Goal: Use online tool/utility: Utilize a website feature to perform a specific function

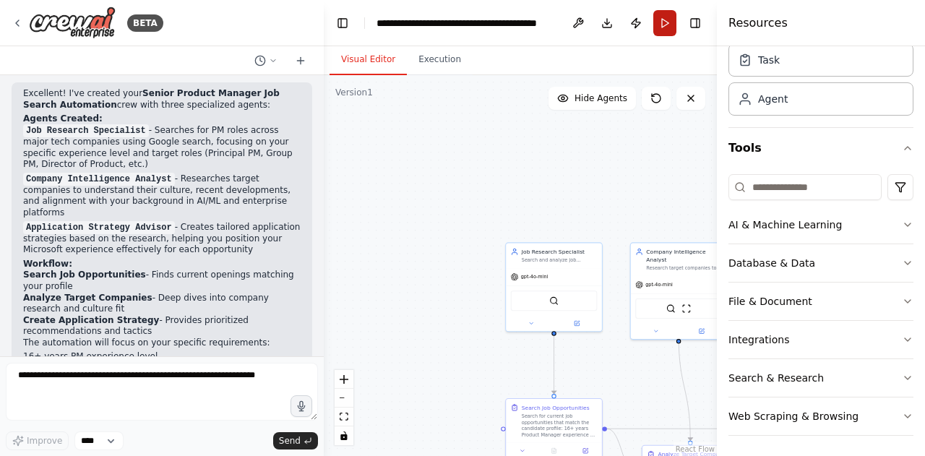
click at [662, 22] on button "Run" at bounding box center [664, 23] width 23 height 26
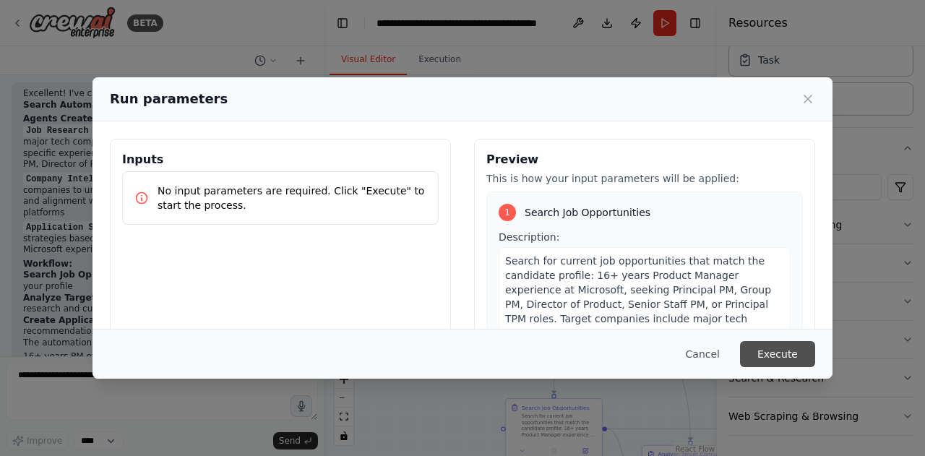
click at [776, 350] on button "Execute" at bounding box center [777, 354] width 75 height 26
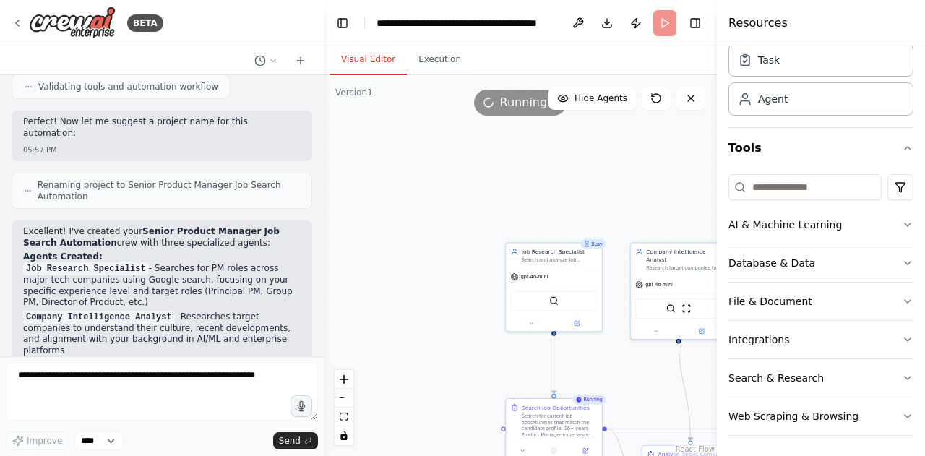
scroll to position [3927, 0]
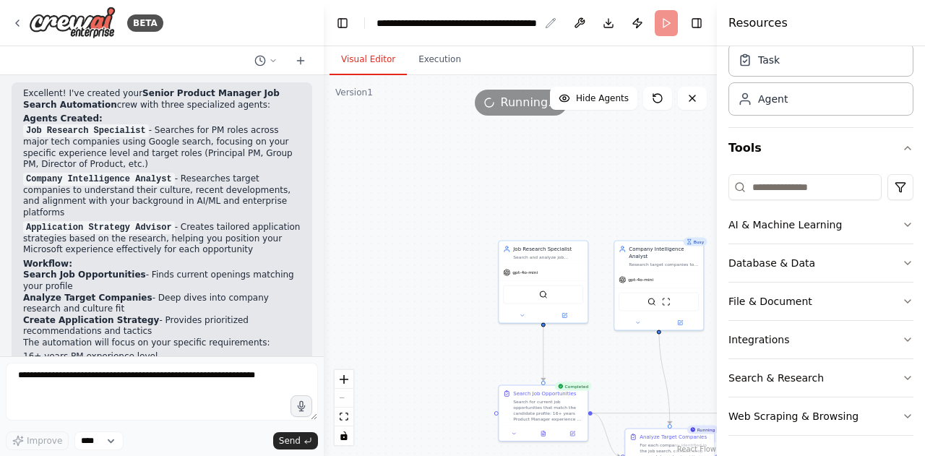
click at [391, 22] on div "**********" at bounding box center [458, 23] width 163 height 14
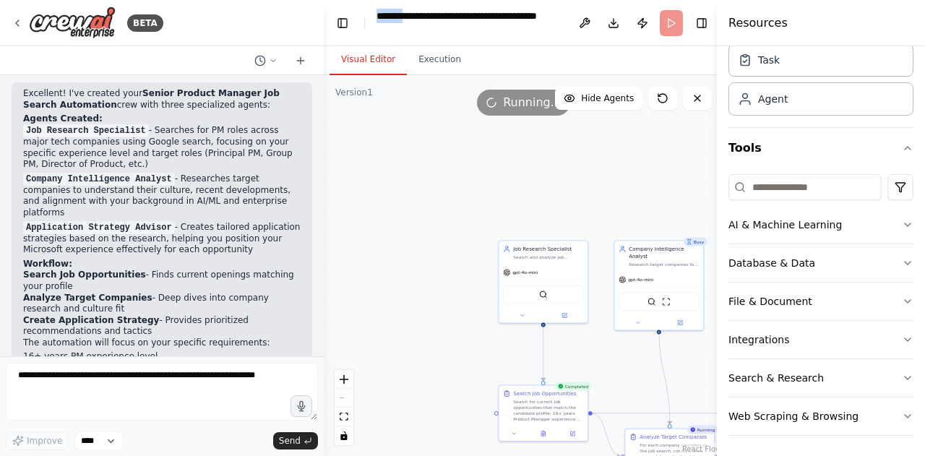
click at [391, 22] on div "**********" at bounding box center [469, 23] width 185 height 29
click at [384, 210] on div ".deletable-edge-delete-btn { width: 20px; height: 20px; border: 0px solid #ffff…" at bounding box center [524, 265] width 401 height 381
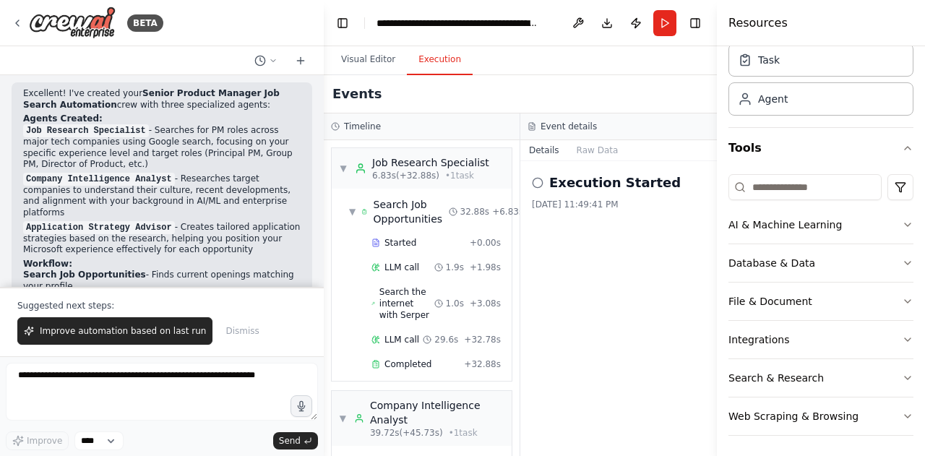
click at [434, 64] on button "Execution" at bounding box center [440, 60] width 66 height 30
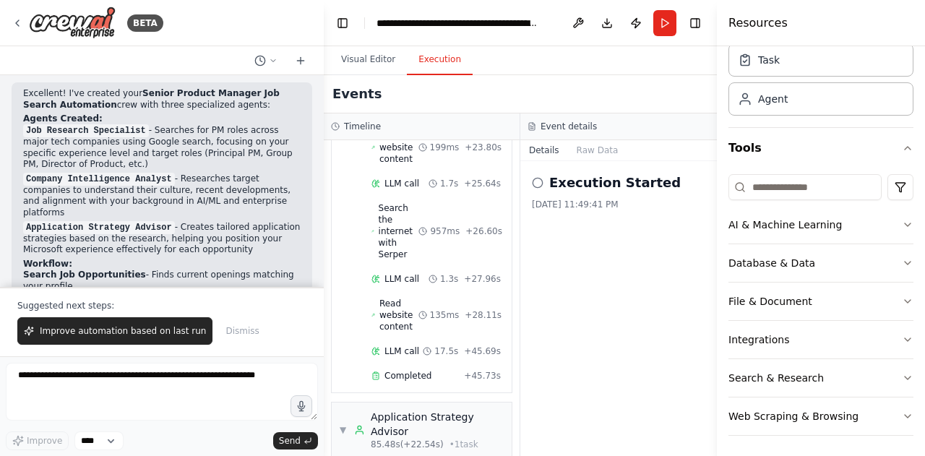
scroll to position [1258, 0]
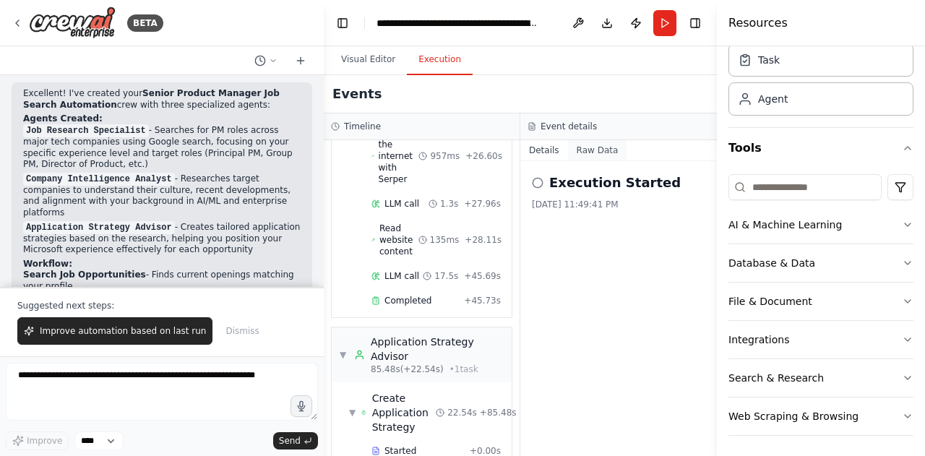
click at [596, 149] on button "Raw Data" at bounding box center [597, 150] width 59 height 20
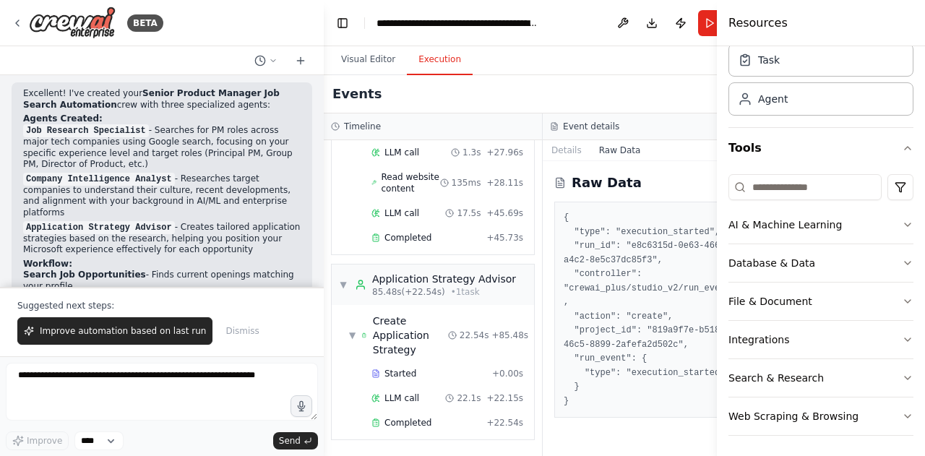
scroll to position [1139, 0]
click at [552, 150] on button "Details" at bounding box center [567, 150] width 48 height 20
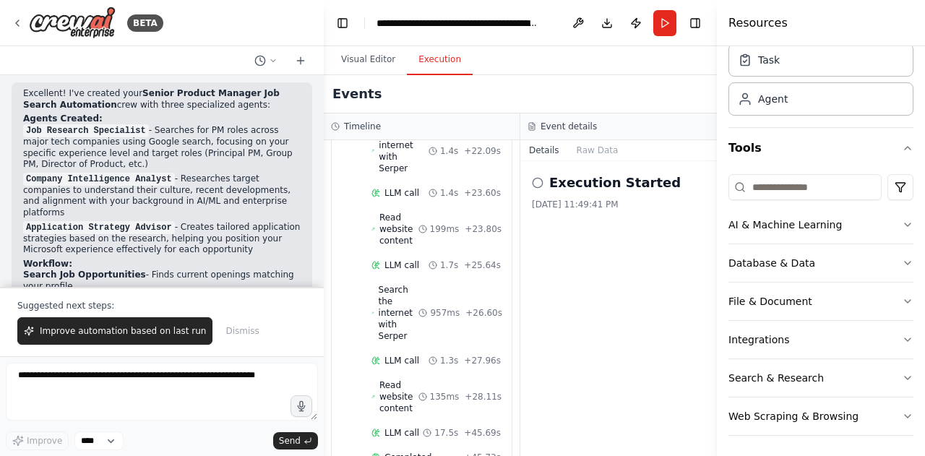
scroll to position [1258, 0]
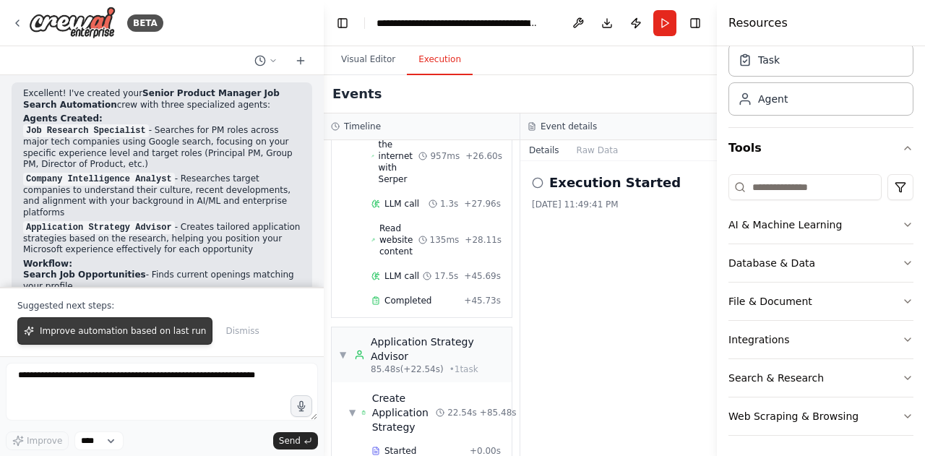
click at [103, 332] on span "Improve automation based on last run" at bounding box center [123, 331] width 166 height 12
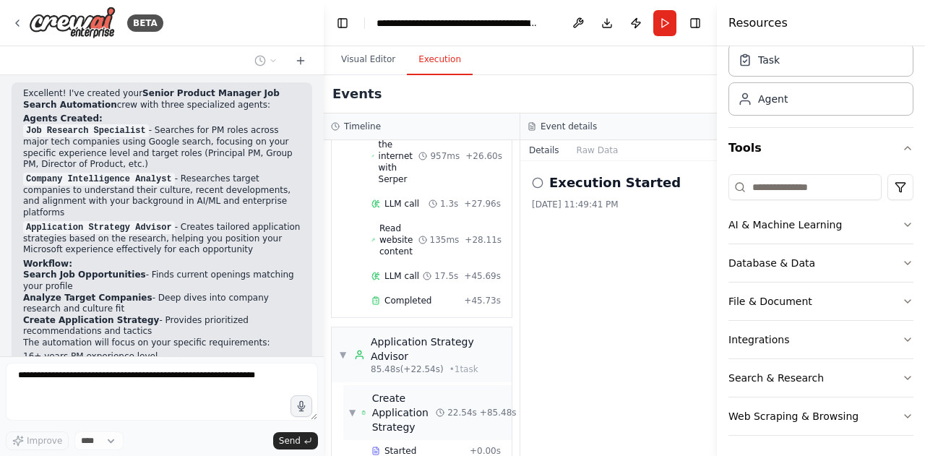
scroll to position [3965, 0]
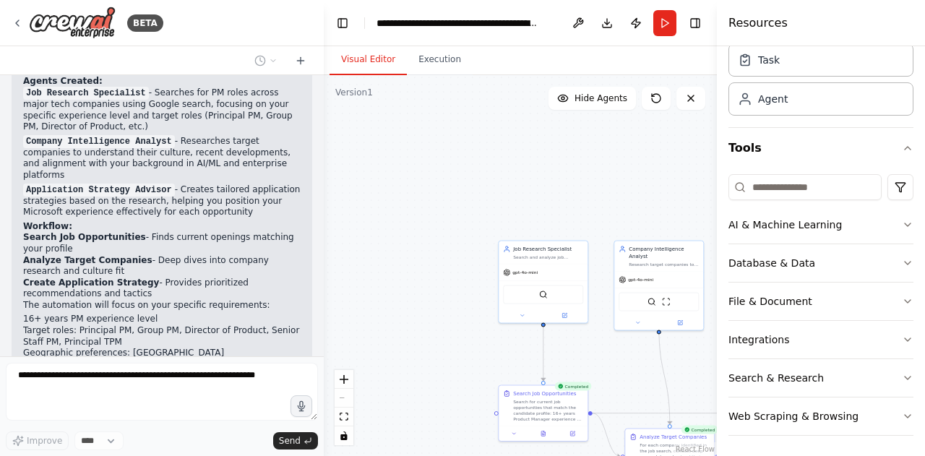
click at [364, 59] on button "Visual Editor" at bounding box center [368, 60] width 77 height 30
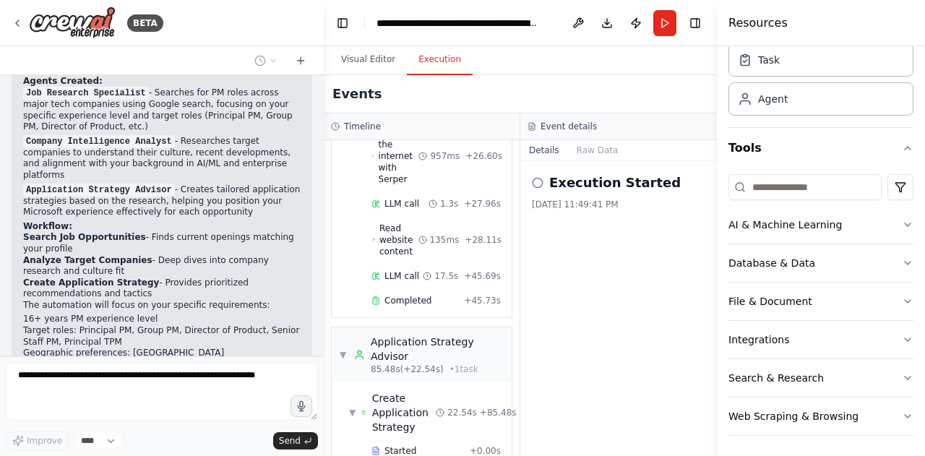
click at [428, 66] on button "Execution" at bounding box center [440, 60] width 66 height 30
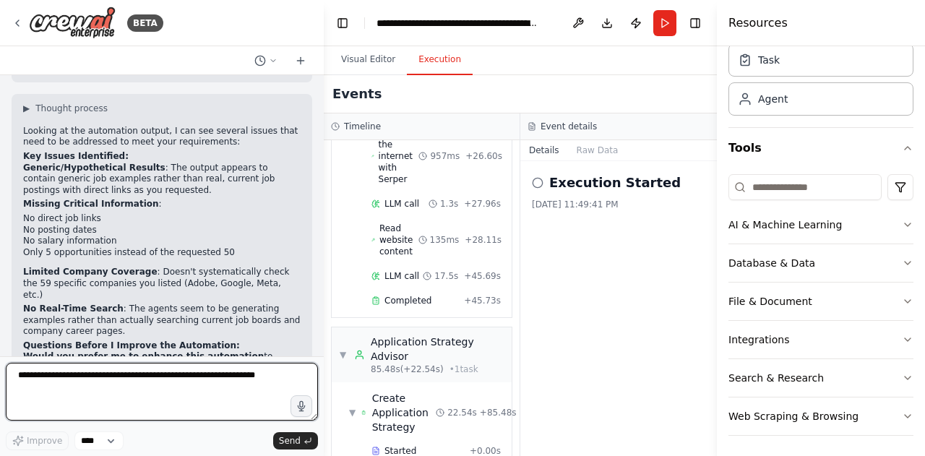
scroll to position [4424, 0]
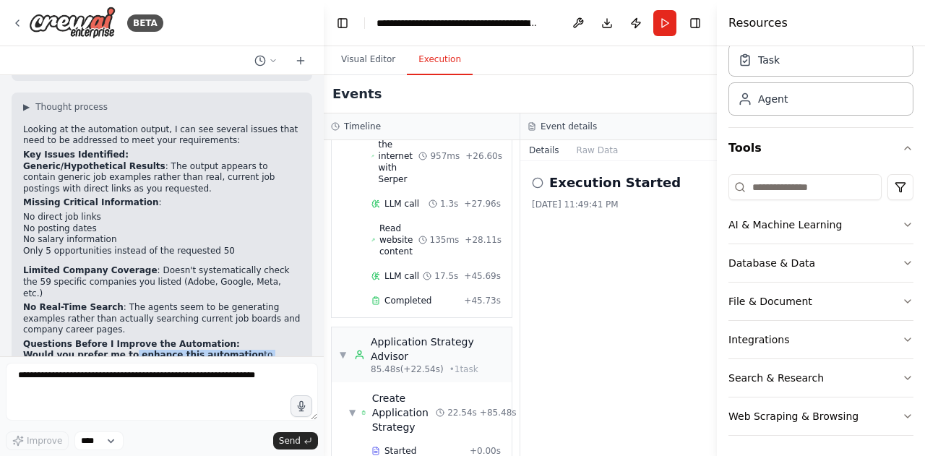
drag, startPoint x: 155, startPoint y: 138, endPoint x: 120, endPoint y: 115, distance: 41.7
click at [120, 350] on li "Would you prefer me to enhance this automation to actually scrape real job post…" at bounding box center [162, 379] width 278 height 59
copy li "enhance this automation to actually scrape real job postings from: Company care…"
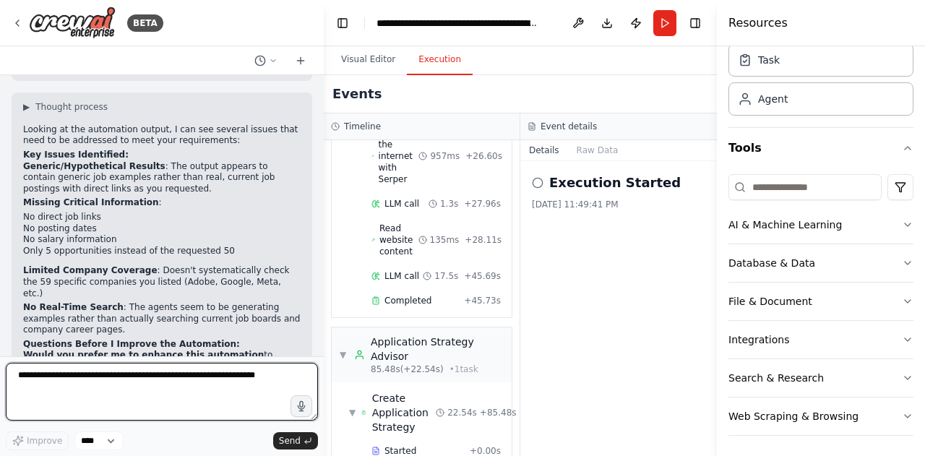
click at [105, 400] on textarea at bounding box center [162, 392] width 312 height 58
paste textarea "**********"
click at [111, 394] on textarea "**********" at bounding box center [162, 392] width 312 height 58
click at [20, 374] on textarea "**********" at bounding box center [162, 392] width 312 height 58
type textarea "**********"
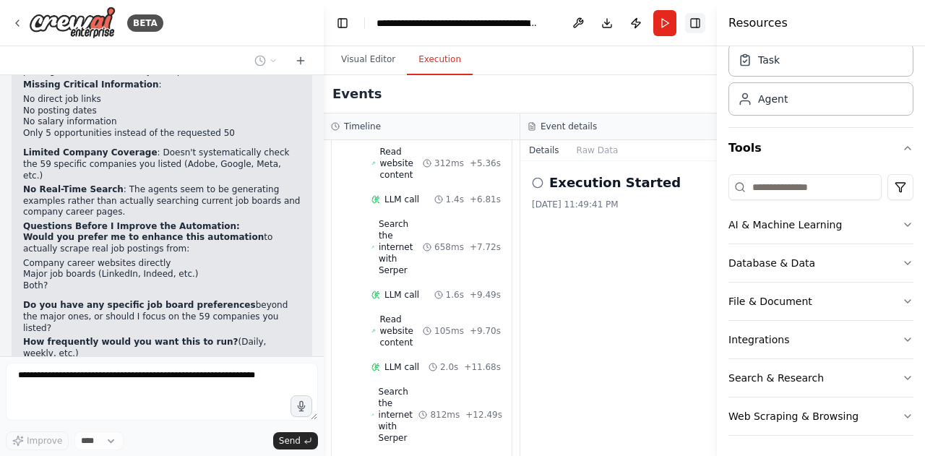
scroll to position [4654, 0]
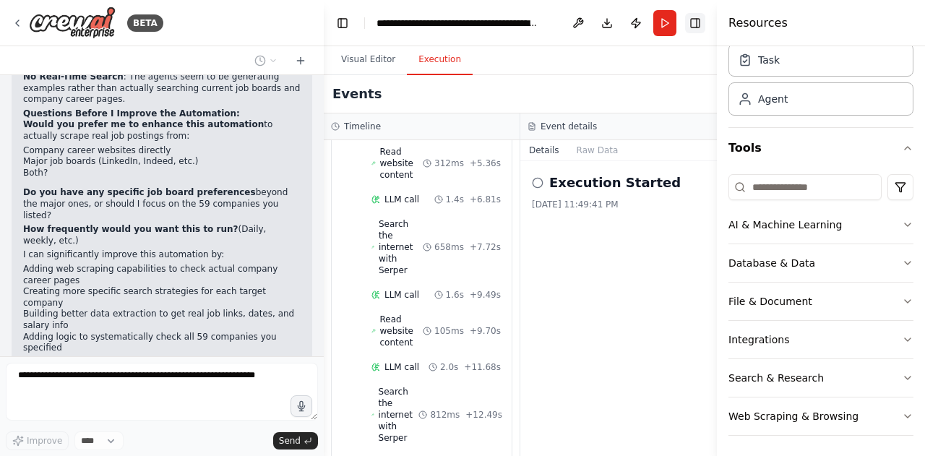
click at [695, 24] on button "Toggle Right Sidebar" at bounding box center [695, 23] width 20 height 20
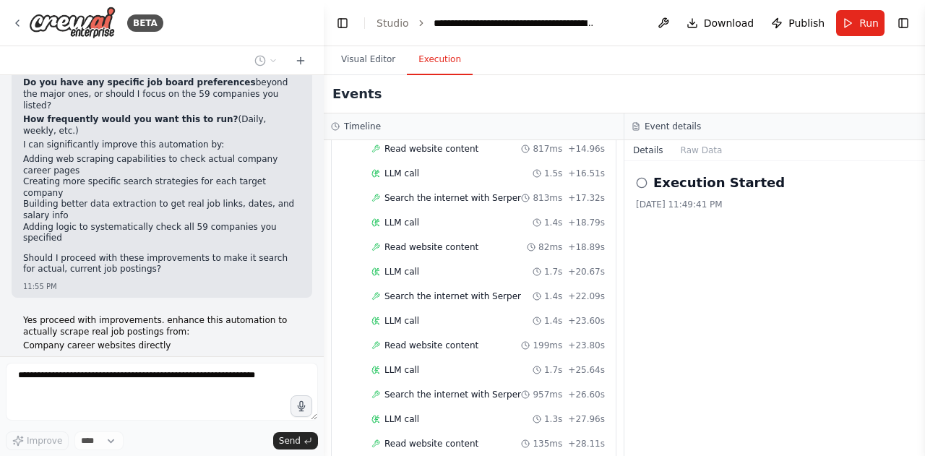
scroll to position [786, 0]
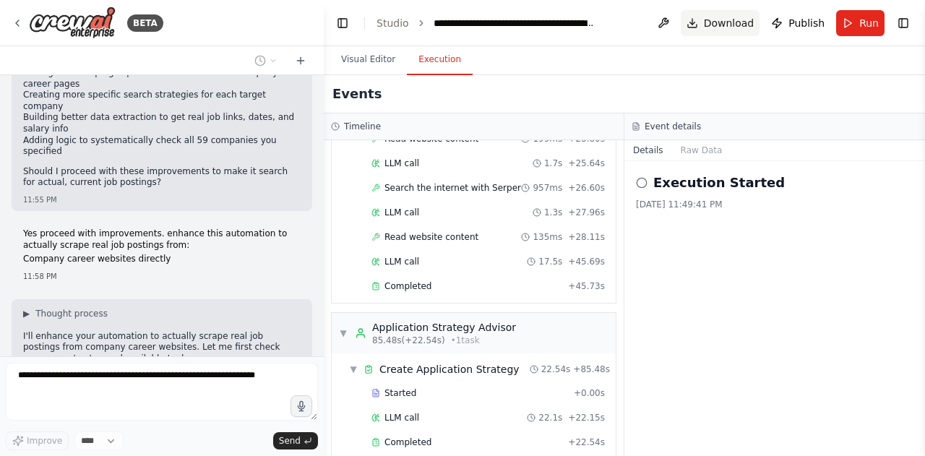
click at [729, 22] on span "Download" at bounding box center [729, 23] width 51 height 14
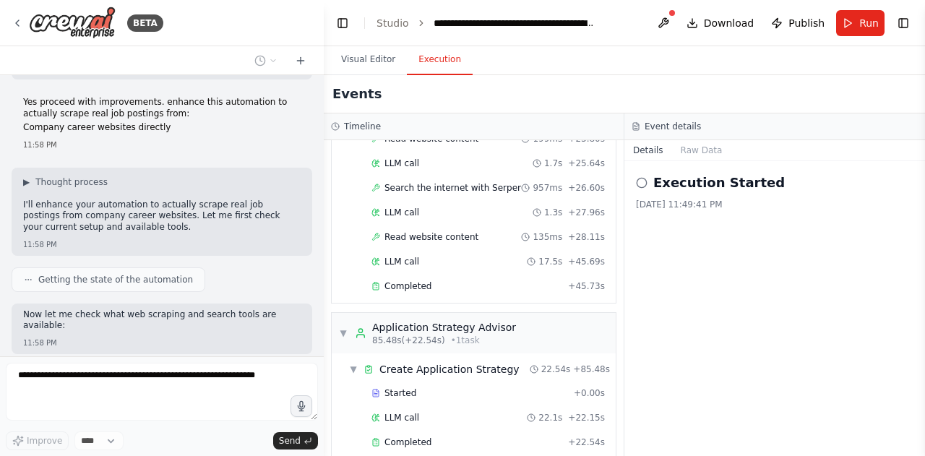
scroll to position [4994, 0]
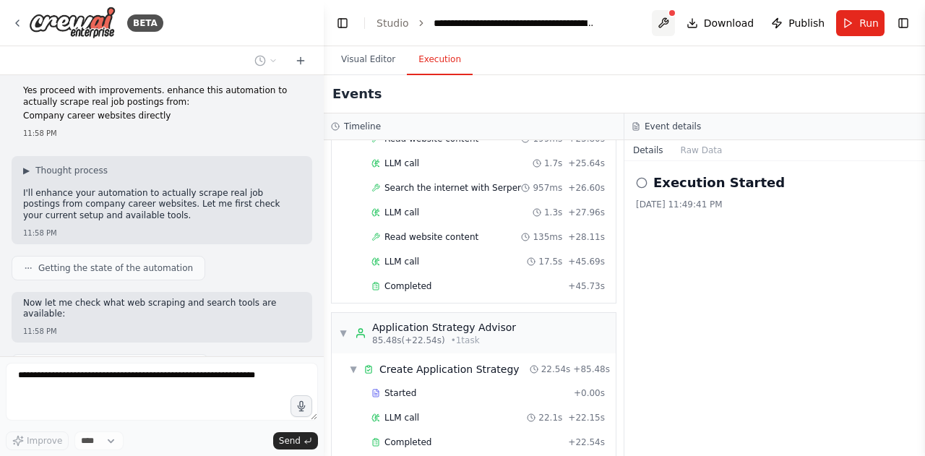
click at [671, 20] on button at bounding box center [663, 23] width 23 height 26
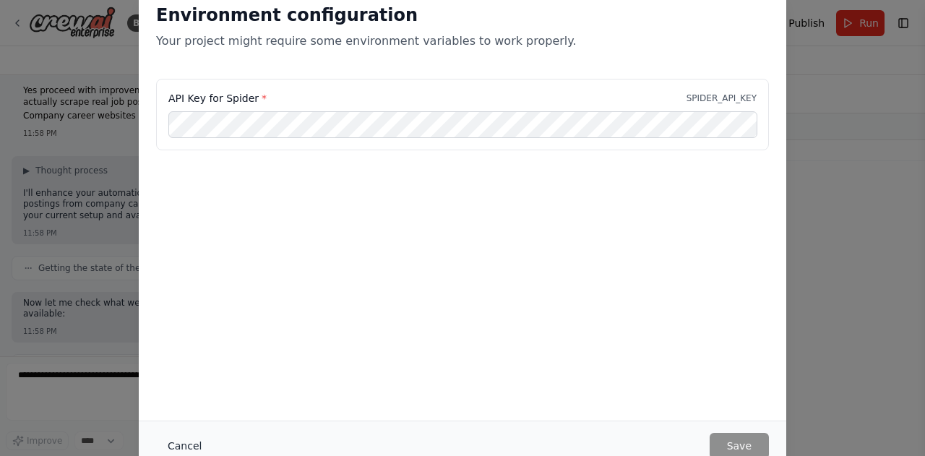
click at [179, 444] on button "Cancel" at bounding box center [184, 446] width 57 height 26
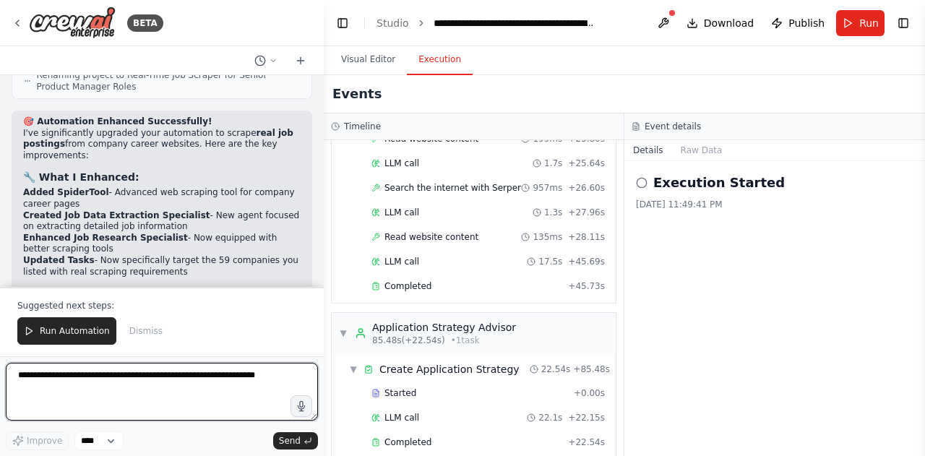
scroll to position [6239, 0]
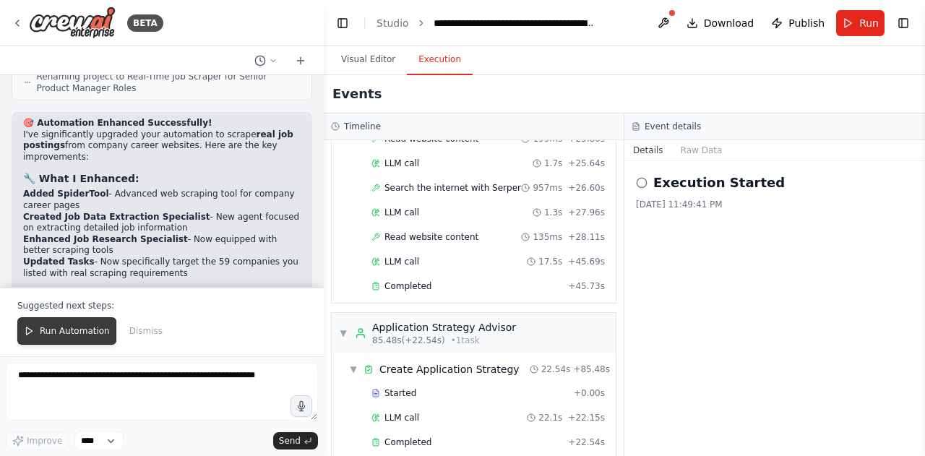
click at [35, 334] on button "Run Automation" at bounding box center [66, 330] width 99 height 27
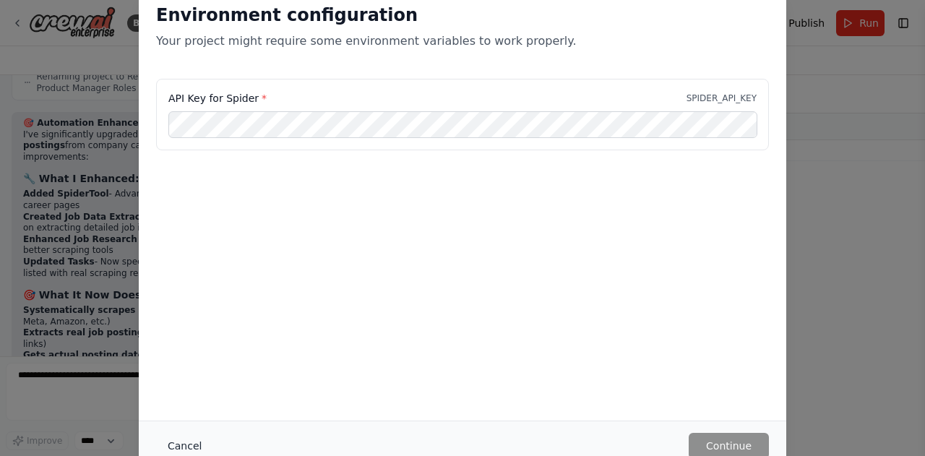
click at [191, 442] on button "Cancel" at bounding box center [184, 446] width 57 height 26
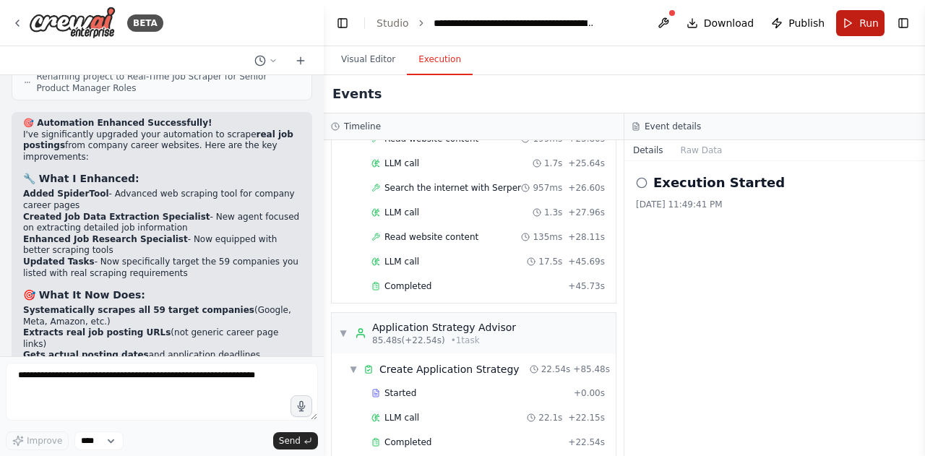
click at [855, 17] on button "Run" at bounding box center [860, 23] width 48 height 26
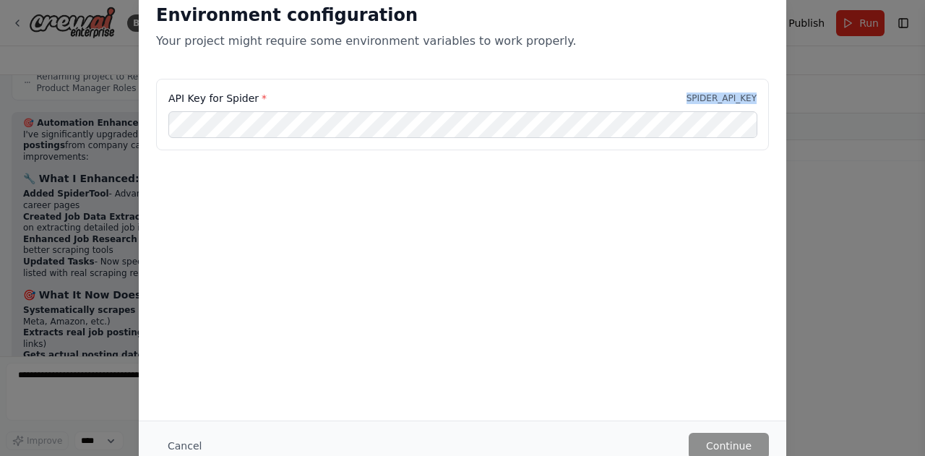
drag, startPoint x: 695, startPoint y: 96, endPoint x: 815, endPoint y: 93, distance: 120.0
click at [815, 93] on div "Environment configuration Your project might require some environment variables…" at bounding box center [462, 228] width 925 height 456
copy p "SPIDER_API_KEY"
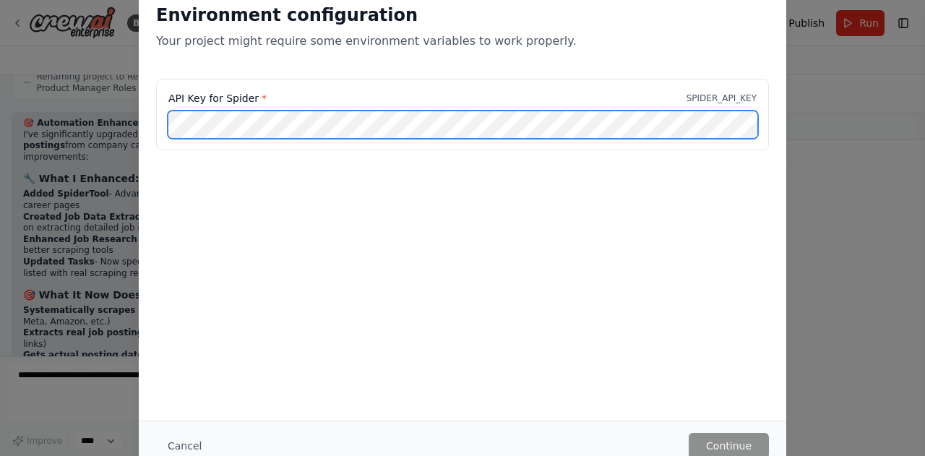
click at [182, 109] on div "API Key for Spider * SPIDER_API_KEY" at bounding box center [462, 115] width 613 height 72
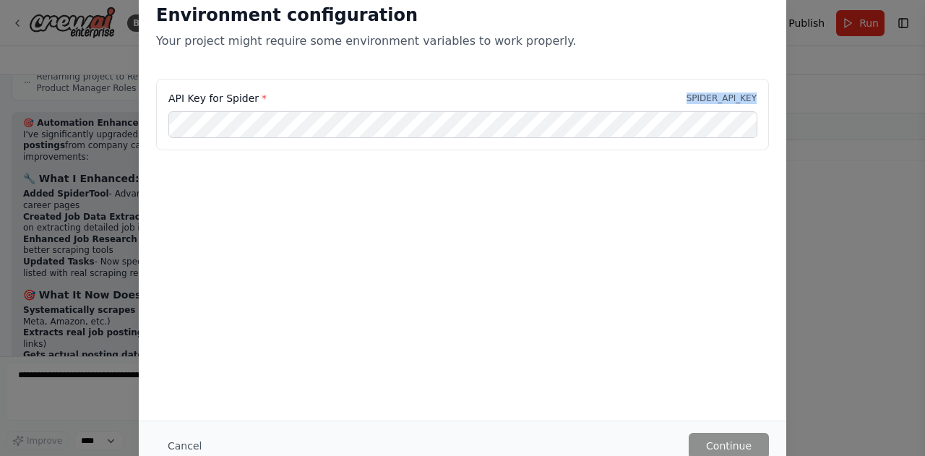
drag, startPoint x: 690, startPoint y: 97, endPoint x: 811, endPoint y: 83, distance: 121.5
click at [811, 83] on div "Environment configuration Your project might require some environment variables…" at bounding box center [462, 228] width 925 height 456
copy p "SPIDER_API_KEY"
click at [341, 307] on div "Environment configuration Your project might require some environment variables…" at bounding box center [463, 203] width 648 height 434
click at [180, 442] on button "Cancel" at bounding box center [184, 446] width 57 height 26
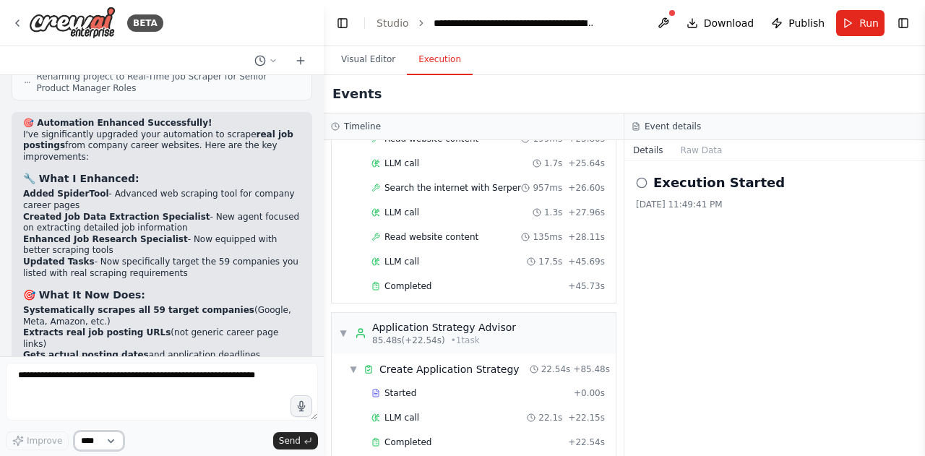
click at [90, 443] on select "****" at bounding box center [98, 440] width 49 height 19
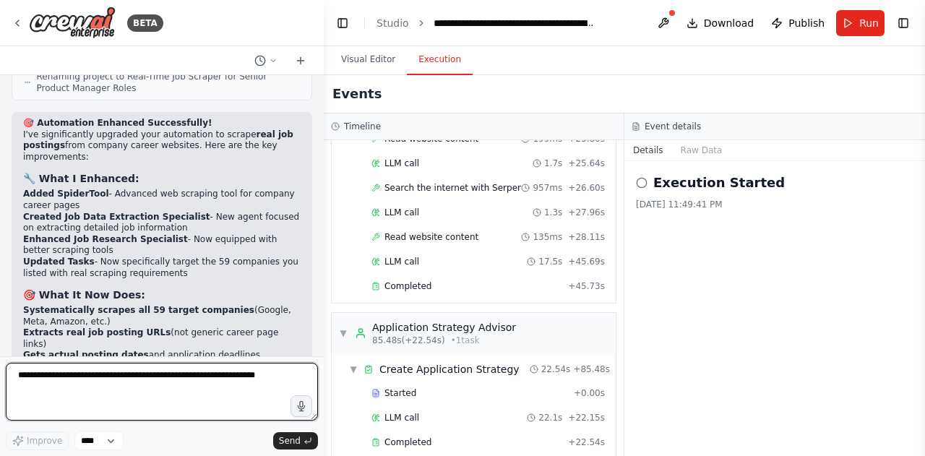
click at [162, 418] on textarea at bounding box center [162, 392] width 312 height 58
type textarea "**********"
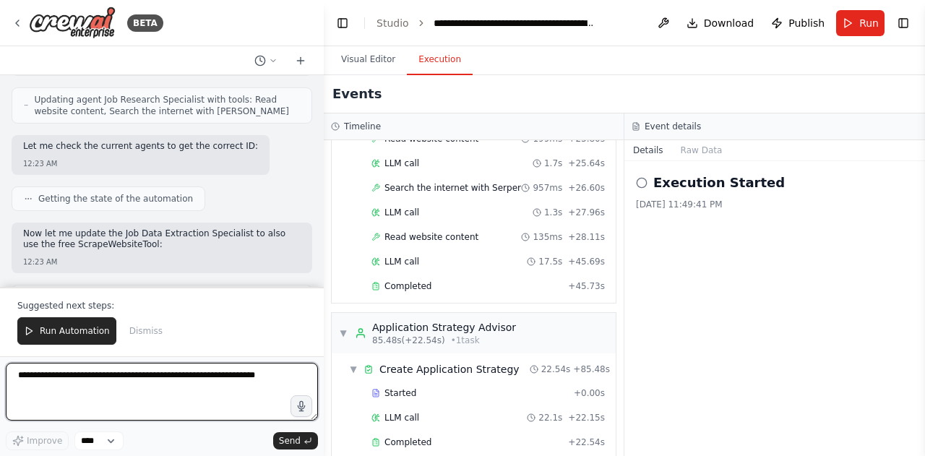
scroll to position [7119, 0]
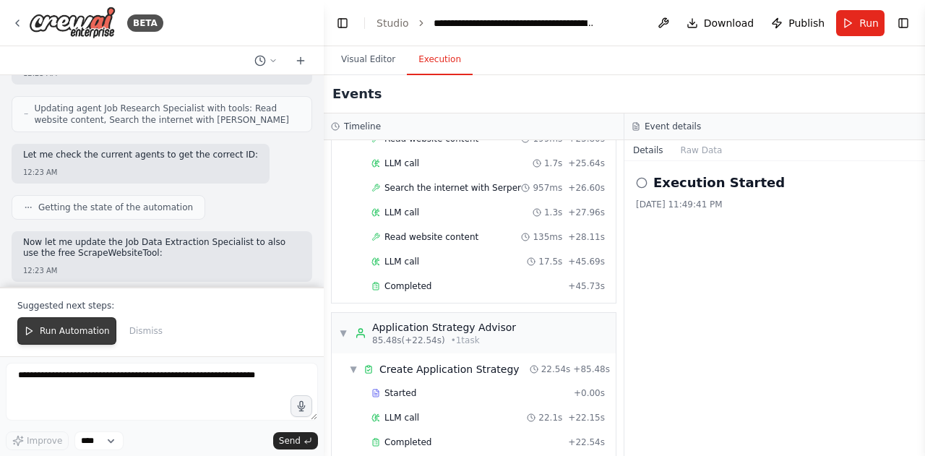
click at [48, 334] on span "Run Automation" at bounding box center [75, 331] width 70 height 12
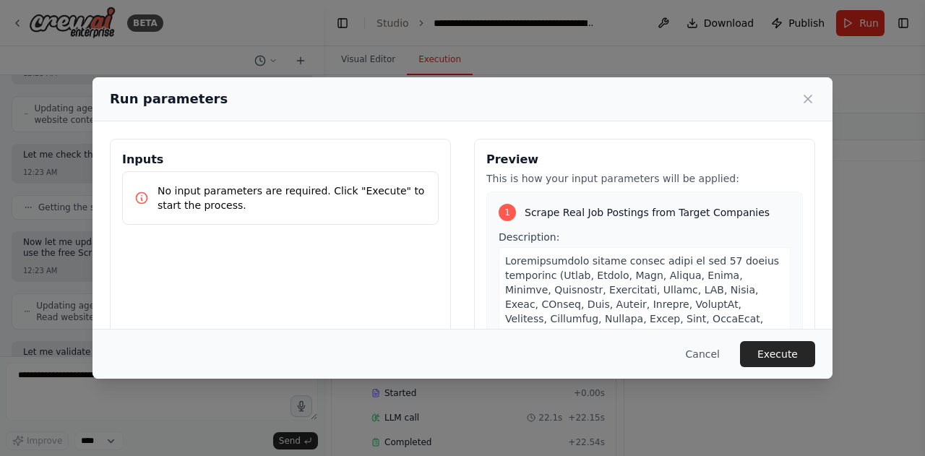
scroll to position [169, 0]
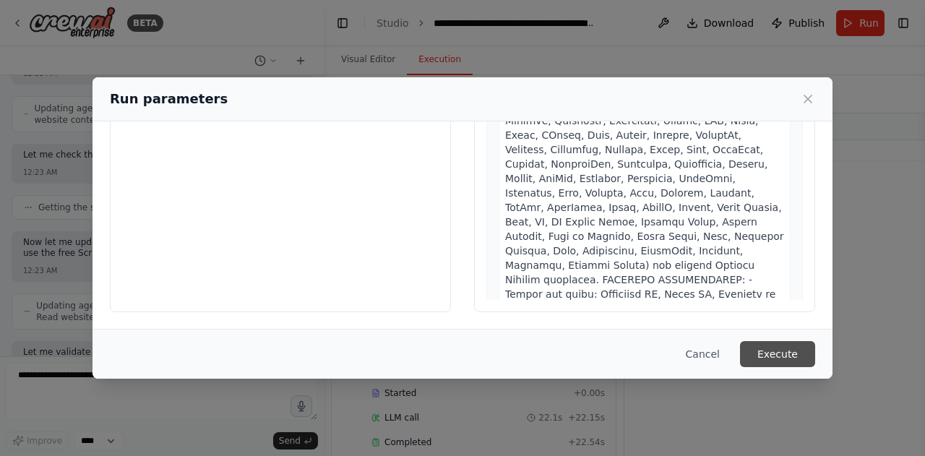
click at [799, 349] on button "Execute" at bounding box center [777, 354] width 75 height 26
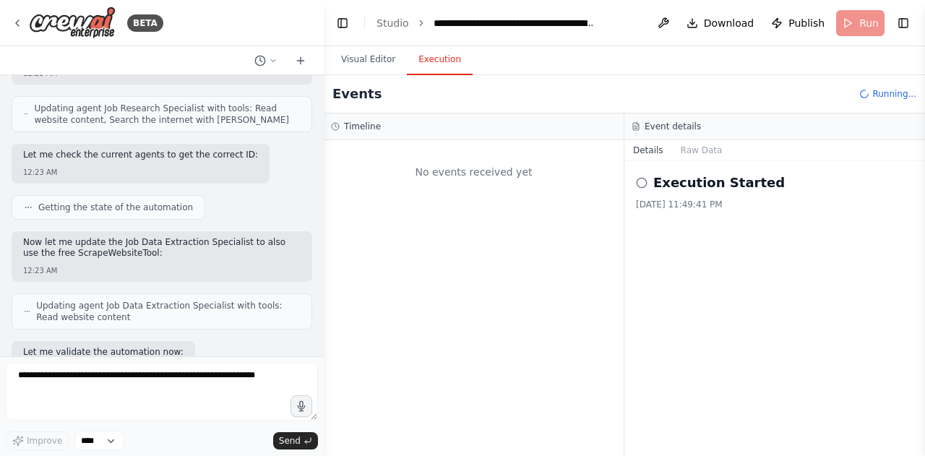
scroll to position [0, 0]
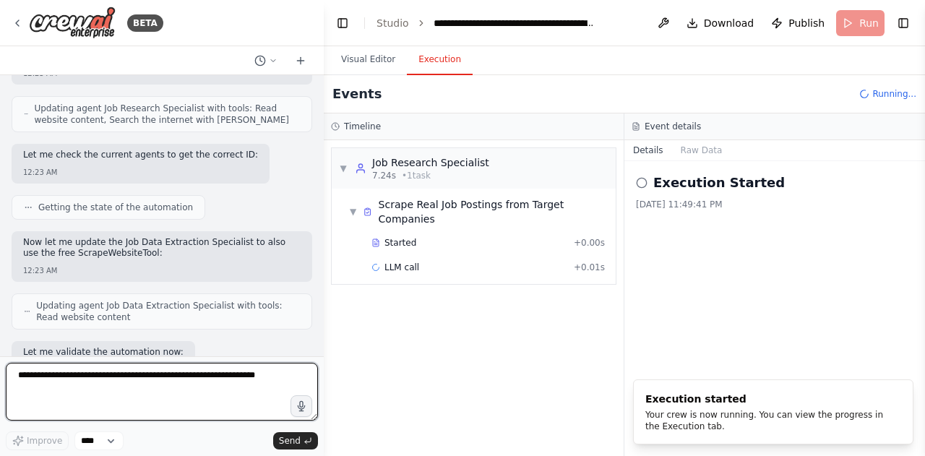
click at [133, 374] on textarea at bounding box center [162, 392] width 312 height 58
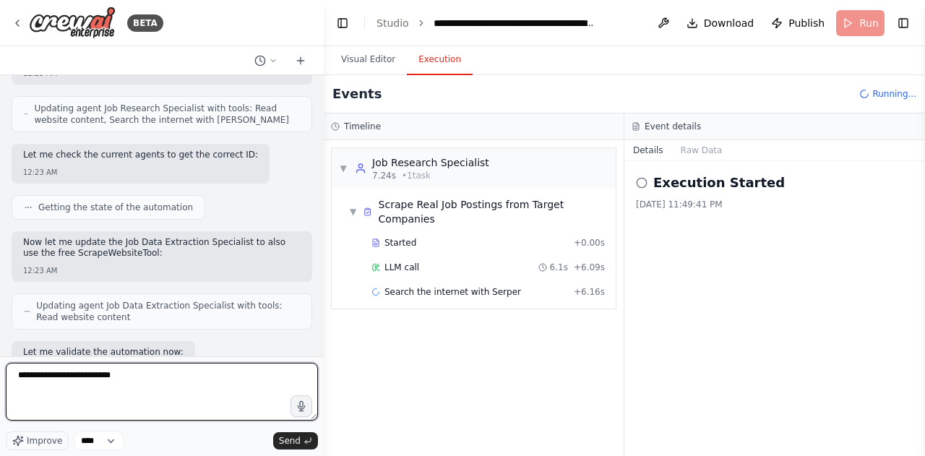
type textarea "**********"
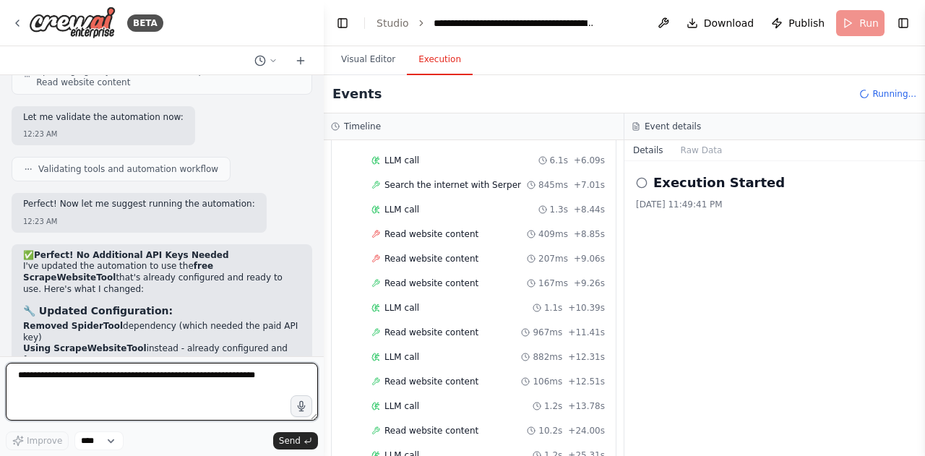
scroll to position [1066, 0]
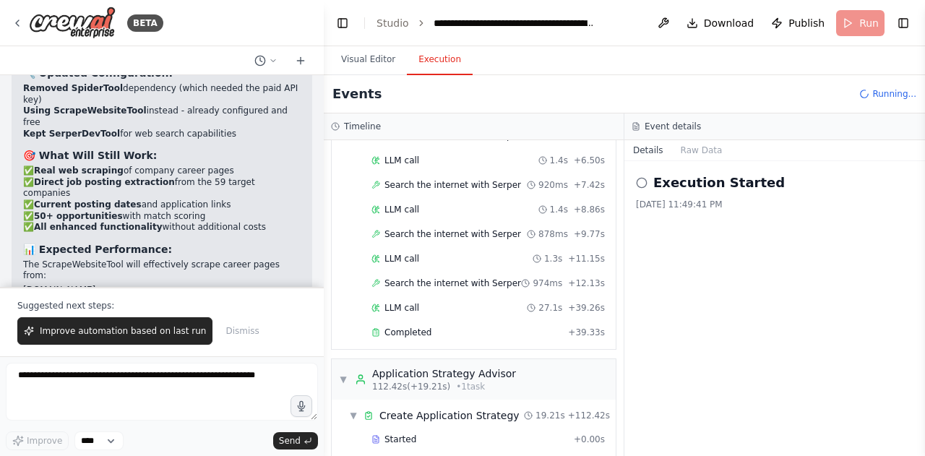
scroll to position [1245, 0]
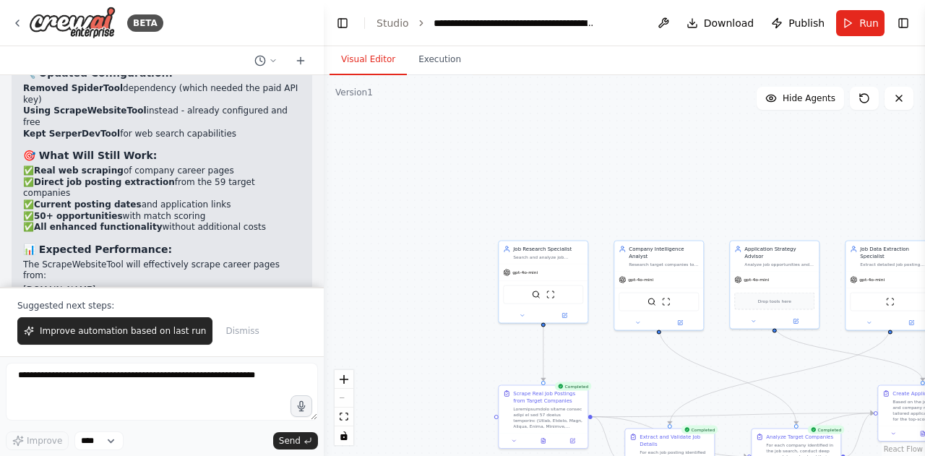
click at [364, 57] on button "Visual Editor" at bounding box center [368, 60] width 77 height 30
click at [346, 18] on button "Toggle Left Sidebar" at bounding box center [342, 23] width 20 height 20
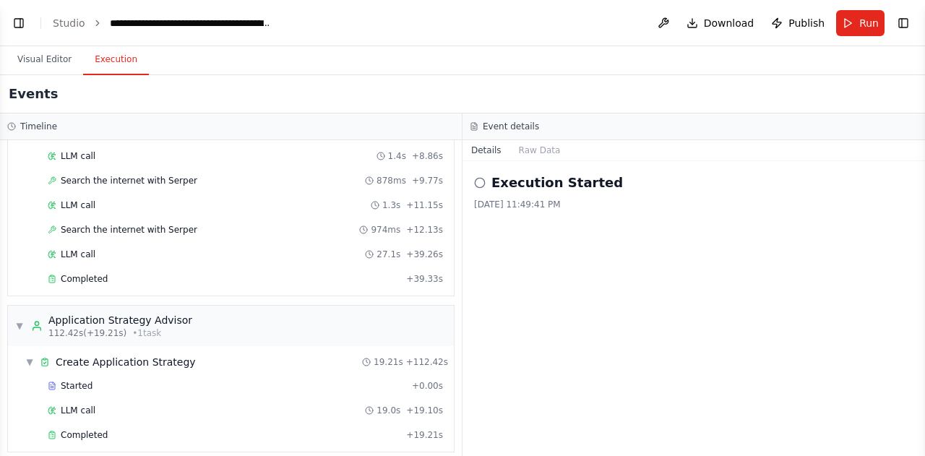
click at [123, 67] on button "Execution" at bounding box center [116, 60] width 66 height 30
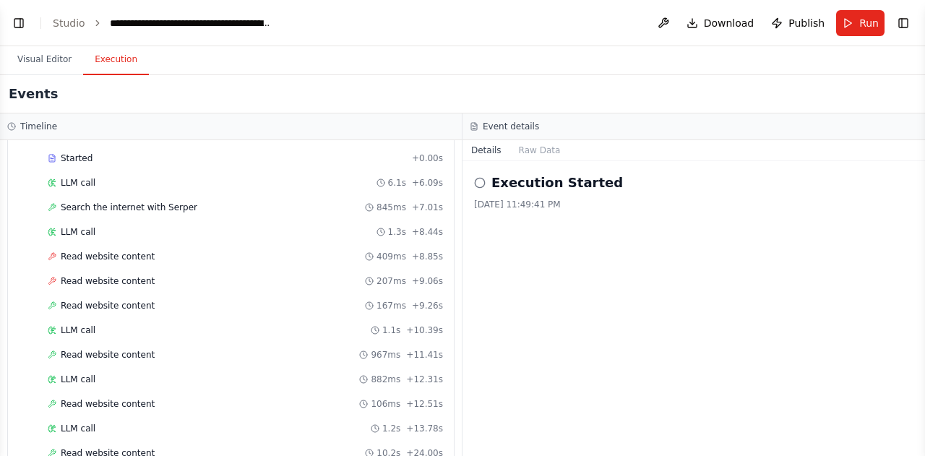
scroll to position [0, 0]
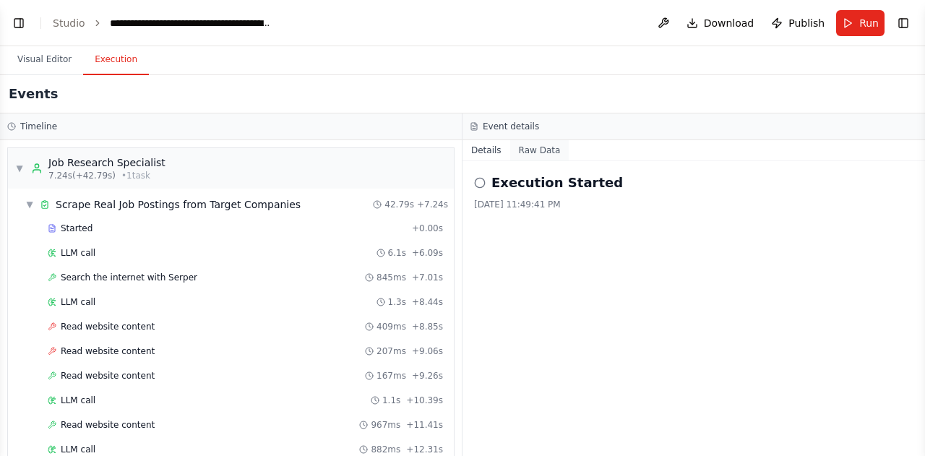
click at [544, 155] on button "Raw Data" at bounding box center [539, 150] width 59 height 20
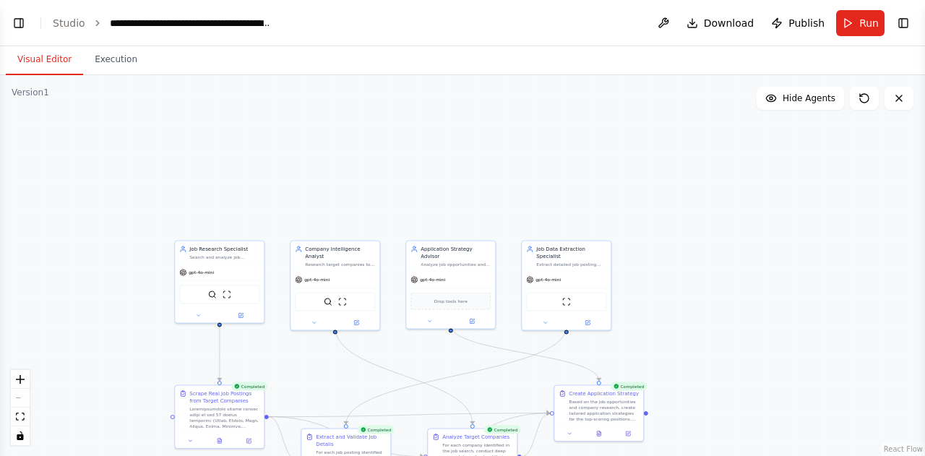
click at [46, 59] on button "Visual Editor" at bounding box center [44, 60] width 77 height 30
click at [12, 22] on button "Toggle Left Sidebar" at bounding box center [19, 23] width 20 height 20
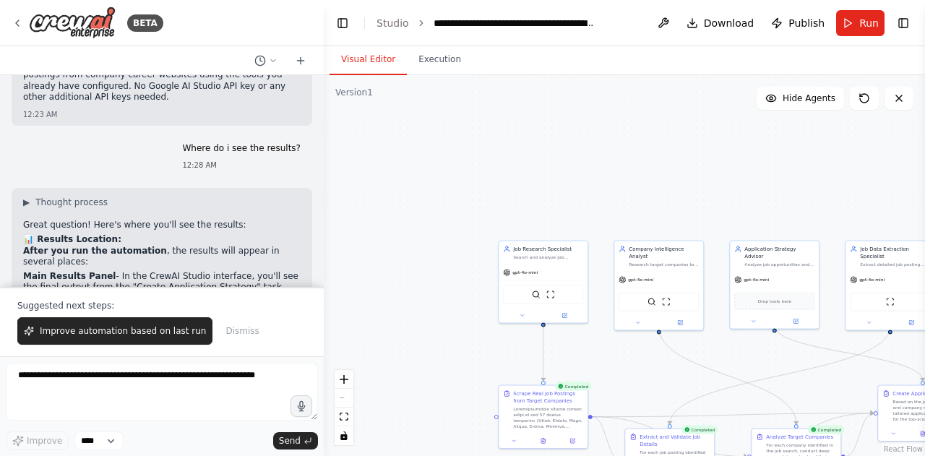
scroll to position [7875, 0]
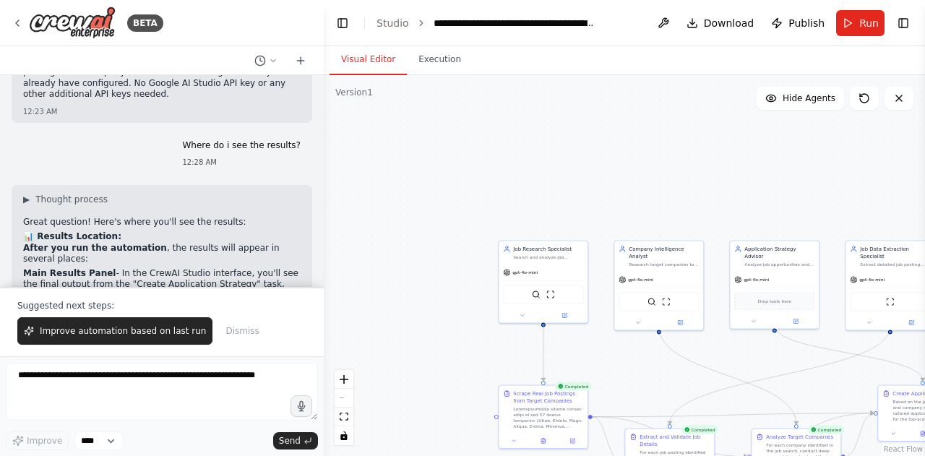
click at [341, 398] on div "React Flow controls" at bounding box center [344, 407] width 19 height 75
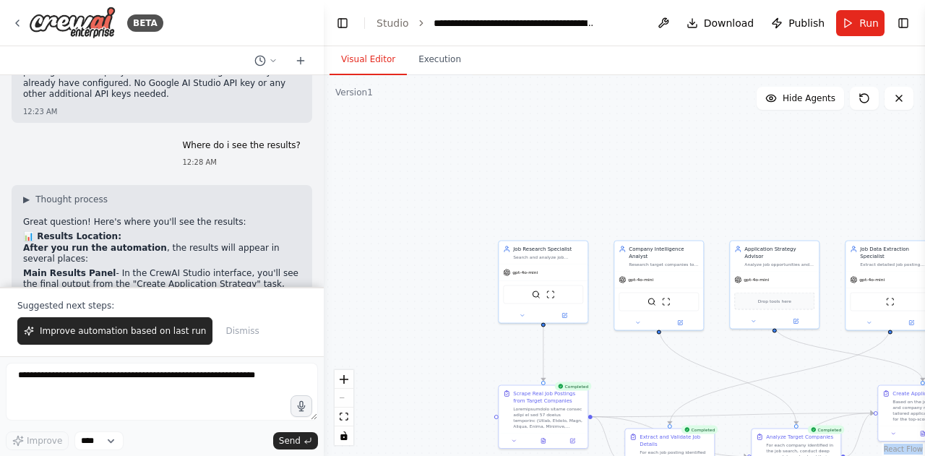
click at [341, 398] on div "React Flow controls" at bounding box center [344, 407] width 19 height 75
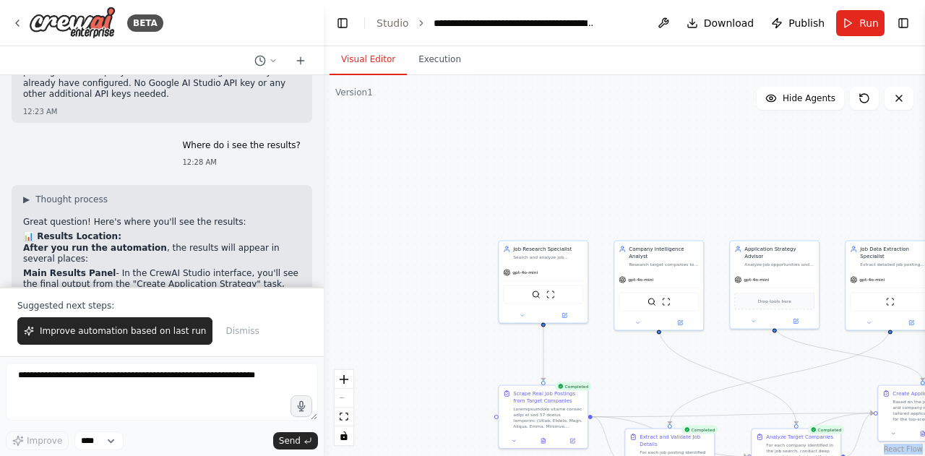
click at [341, 398] on div "React Flow controls" at bounding box center [344, 407] width 19 height 75
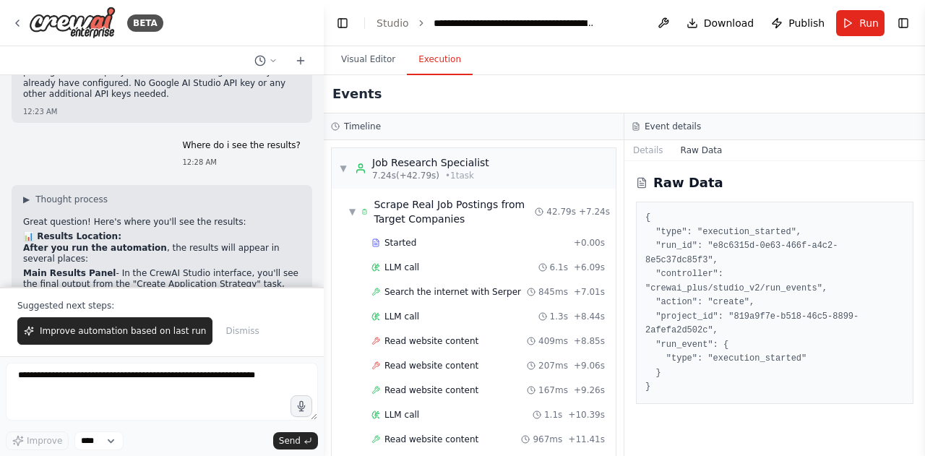
click at [444, 60] on button "Execution" at bounding box center [440, 60] width 66 height 30
click at [692, 154] on button "Raw Data" at bounding box center [701, 150] width 59 height 20
click at [700, 150] on button "Raw Data" at bounding box center [701, 150] width 59 height 20
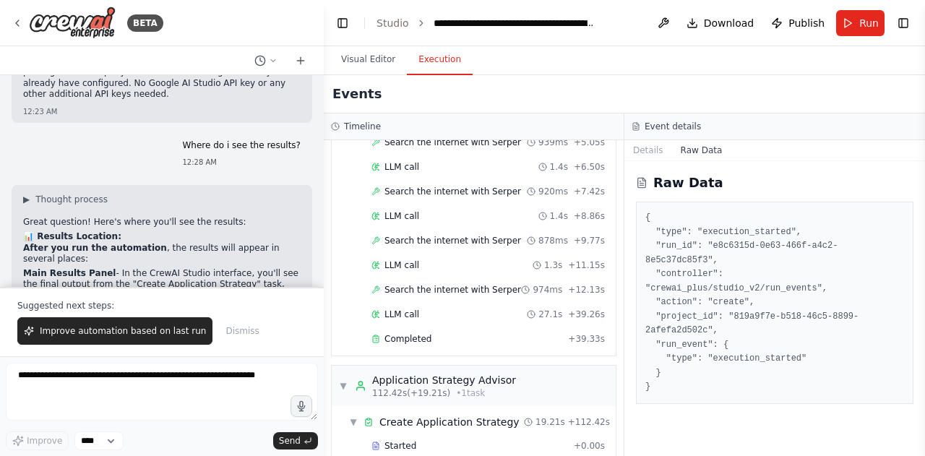
scroll to position [1245, 0]
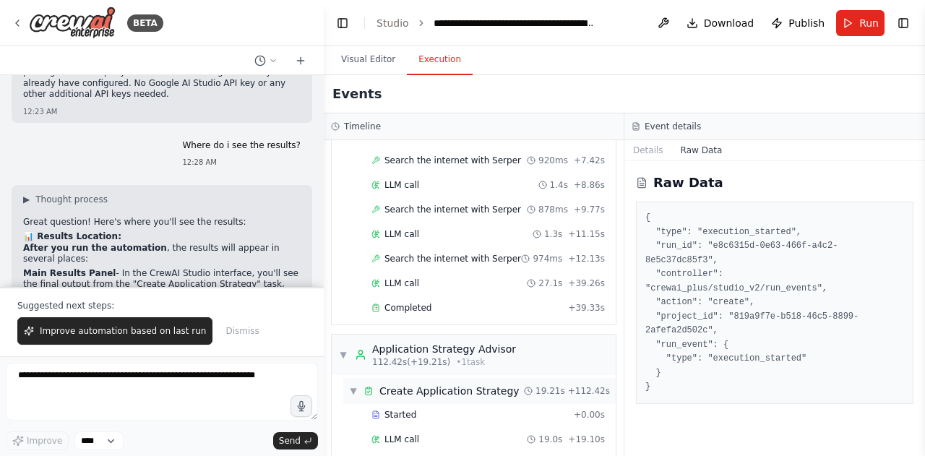
click at [356, 385] on span "▼" at bounding box center [353, 391] width 9 height 12
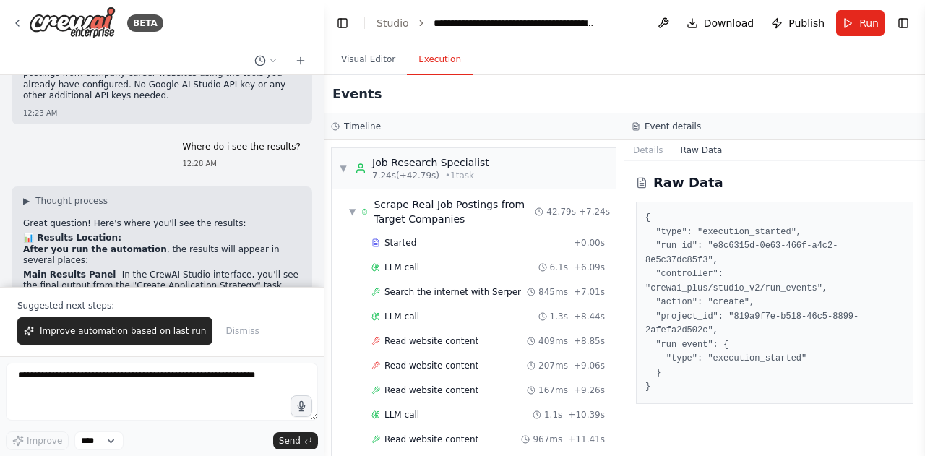
scroll to position [7875, 0]
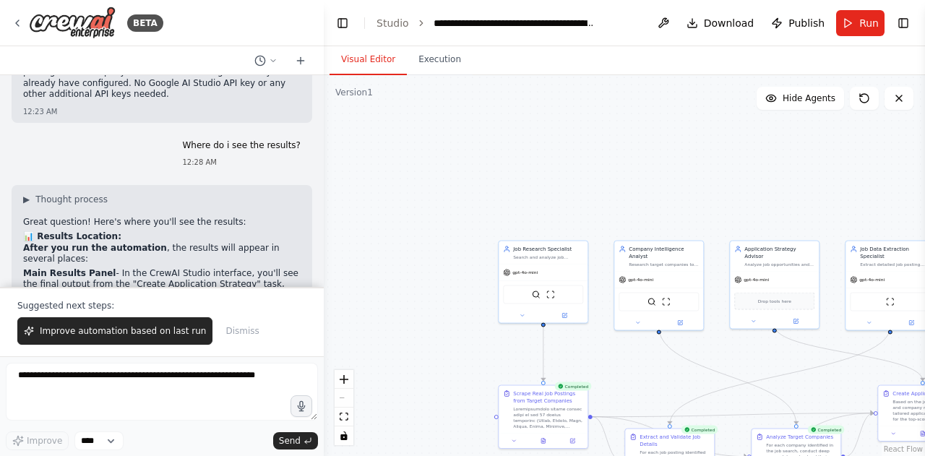
click at [348, 53] on button "Visual Editor" at bounding box center [368, 60] width 77 height 30
click at [646, 395] on div ".deletable-edge-delete-btn { width: 20px; height: 20px; border: 0px solid #ffff…" at bounding box center [624, 265] width 601 height 381
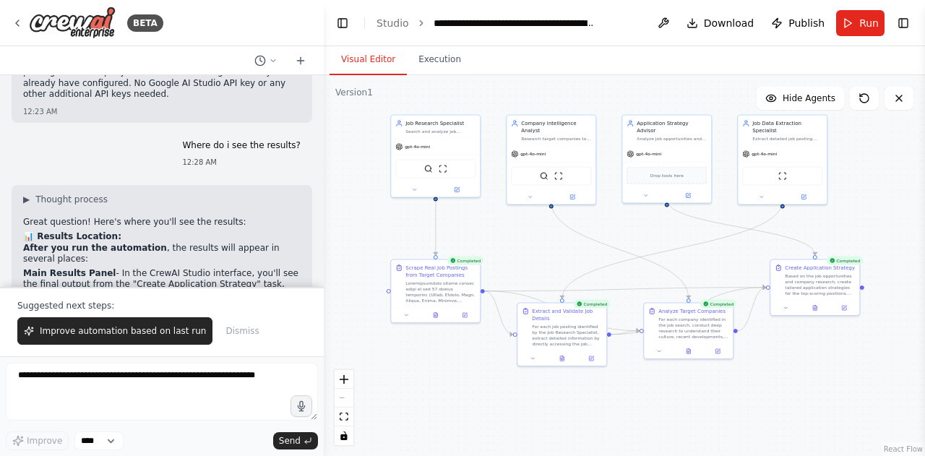
drag, startPoint x: 646, startPoint y: 395, endPoint x: 539, endPoint y: 269, distance: 165.6
click at [539, 269] on div ".deletable-edge-delete-btn { width: 20px; height: 20px; border: 0px solid #ffff…" at bounding box center [624, 265] width 601 height 381
click at [444, 310] on button at bounding box center [436, 313] width 30 height 9
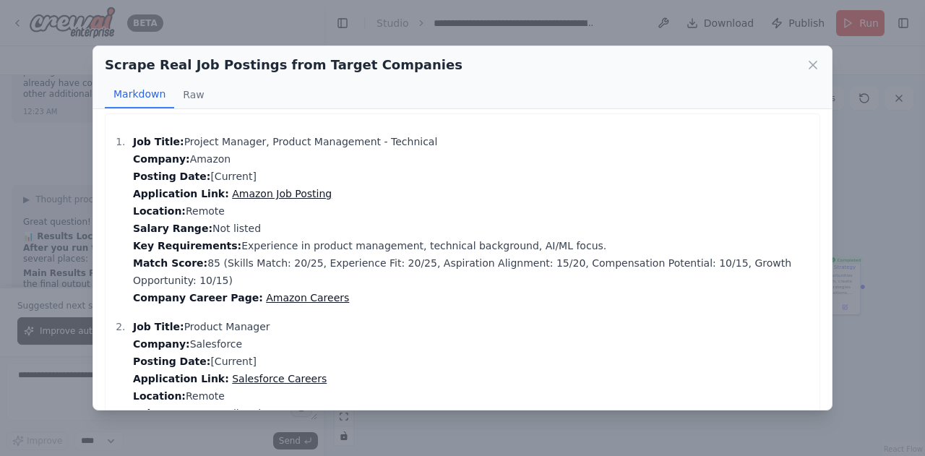
scroll to position [0, 0]
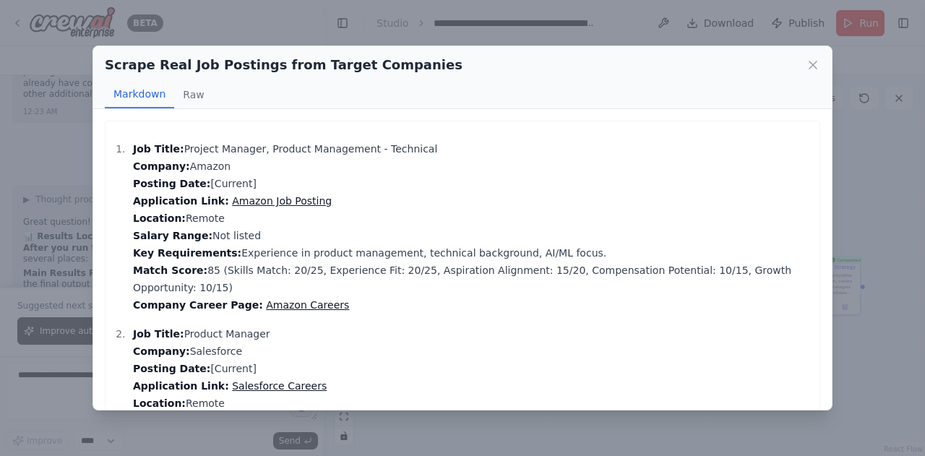
click at [267, 199] on link "Amazon Job Posting" at bounding box center [282, 201] width 100 height 12
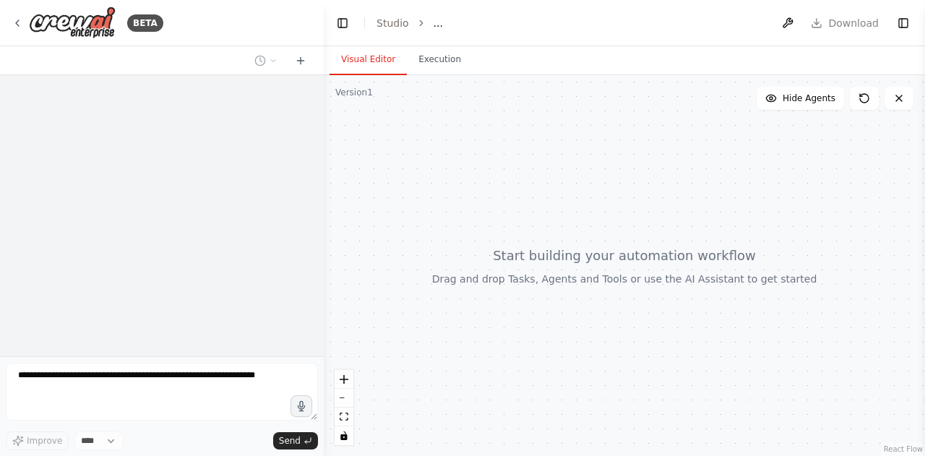
select select "****"
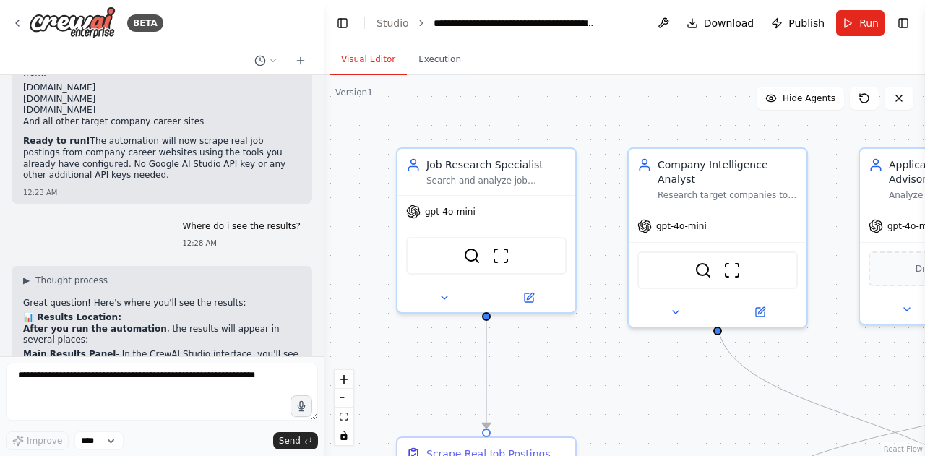
scroll to position [7806, 0]
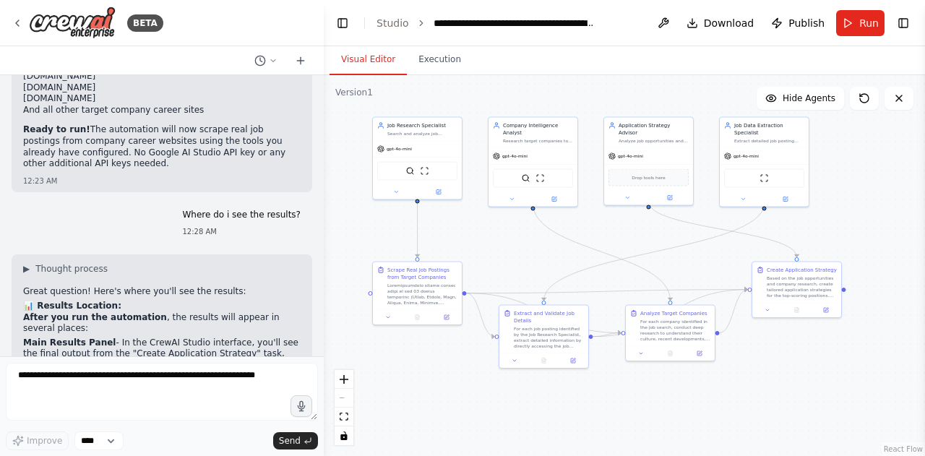
drag, startPoint x: 669, startPoint y: 199, endPoint x: 525, endPoint y: 51, distance: 206.0
click at [525, 51] on div "Visual Editor Execution Version 1 Show Tools Hide Agents .deletable-edge-delete…" at bounding box center [624, 251] width 601 height 410
click at [418, 322] on div at bounding box center [417, 316] width 89 height 15
click at [387, 323] on div "Scrape Real Job Postings from Target Companies" at bounding box center [417, 292] width 90 height 64
click at [447, 288] on div at bounding box center [422, 292] width 70 height 23
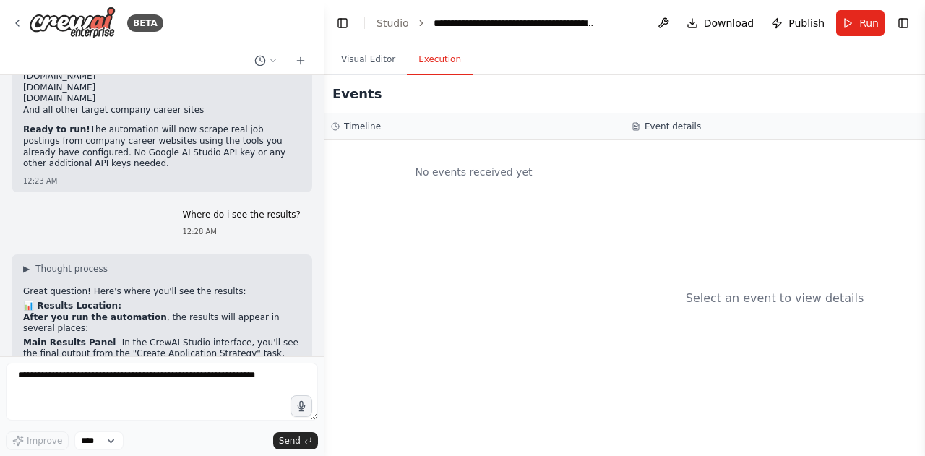
click at [426, 51] on button "Execution" at bounding box center [440, 60] width 66 height 30
click at [650, 257] on div "Select an event to view details" at bounding box center [774, 298] width 301 height 316
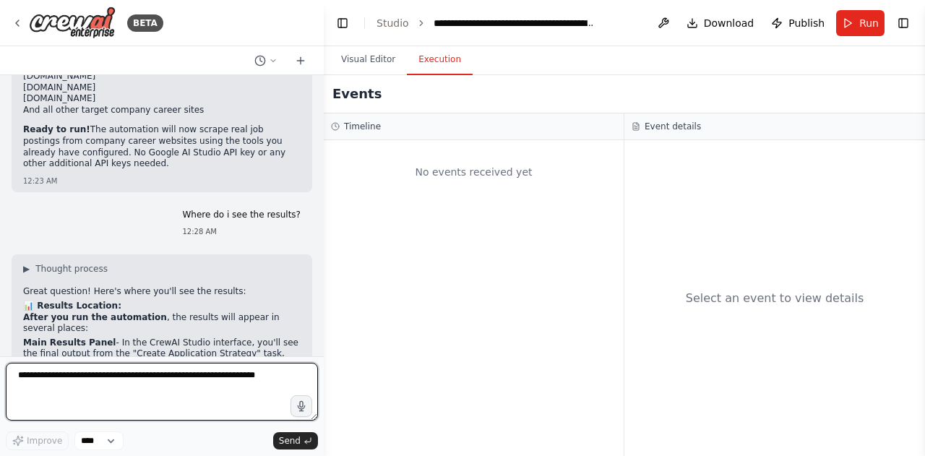
click at [61, 382] on textarea at bounding box center [162, 392] width 312 height 58
type textarea "**********"
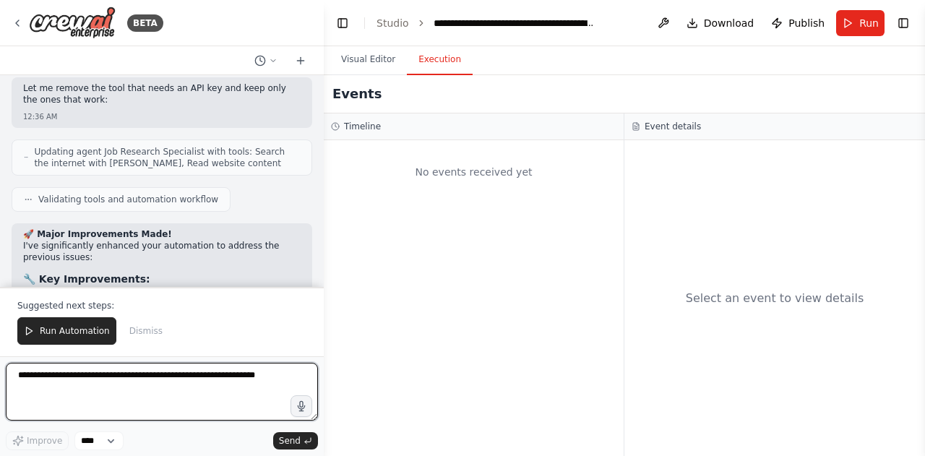
scroll to position [9320, 0]
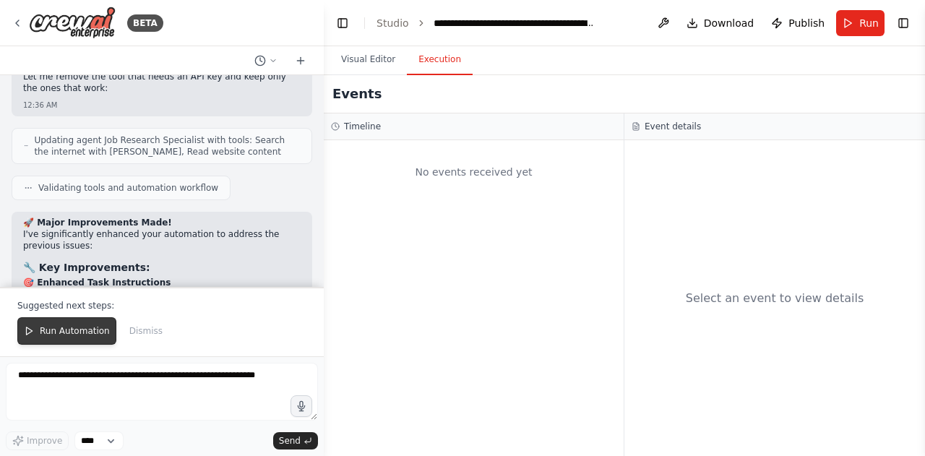
click at [61, 332] on span "Run Automation" at bounding box center [75, 331] width 70 height 12
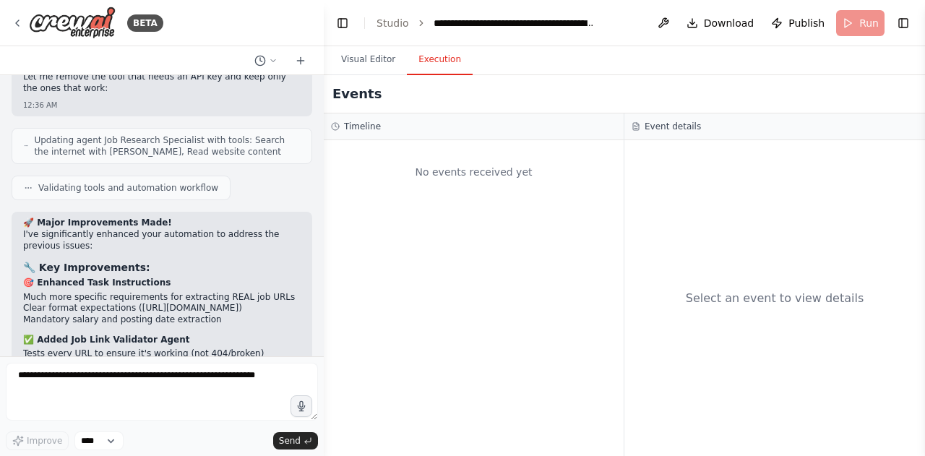
scroll to position [9251, 0]
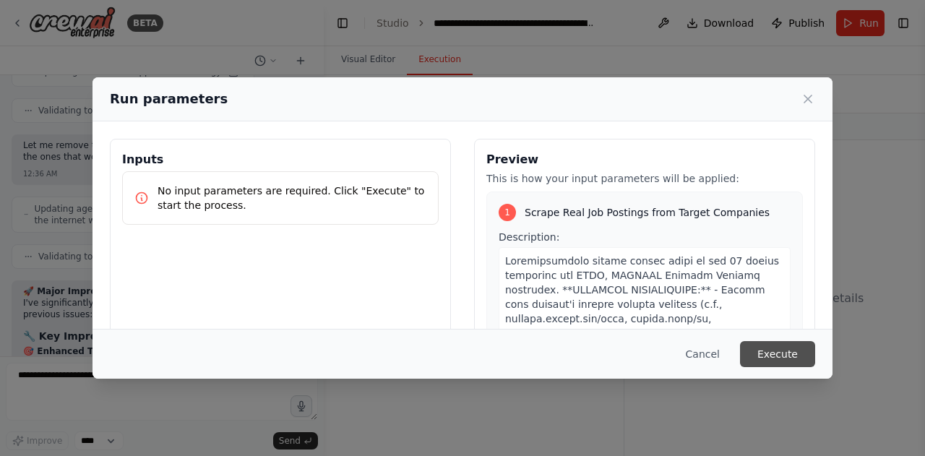
click at [781, 348] on button "Execute" at bounding box center [777, 354] width 75 height 26
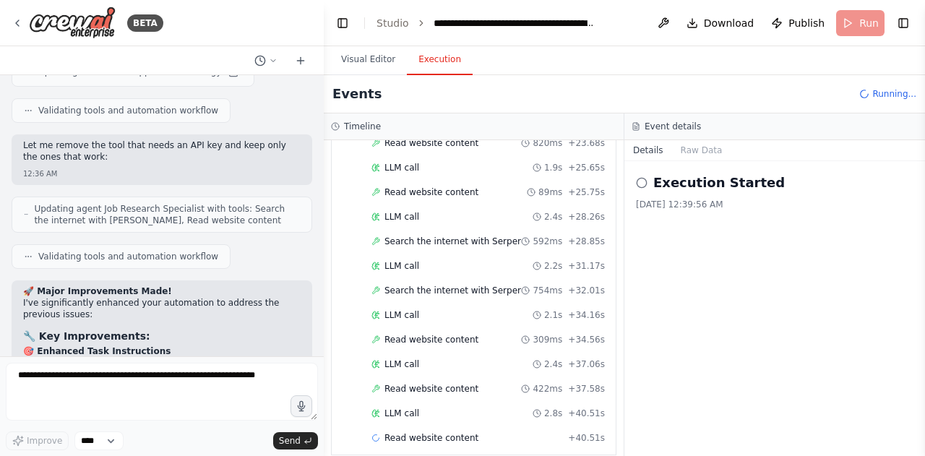
scroll to position [517, 0]
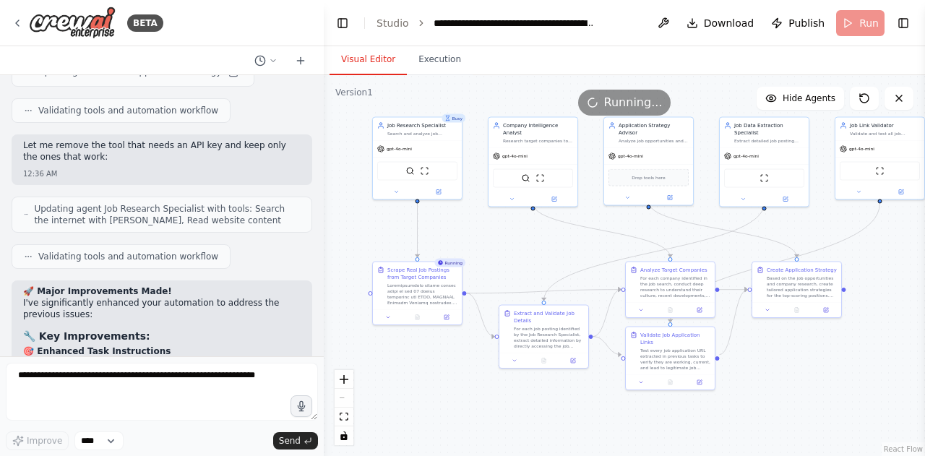
click at [356, 57] on button "Visual Editor" at bounding box center [368, 60] width 77 height 30
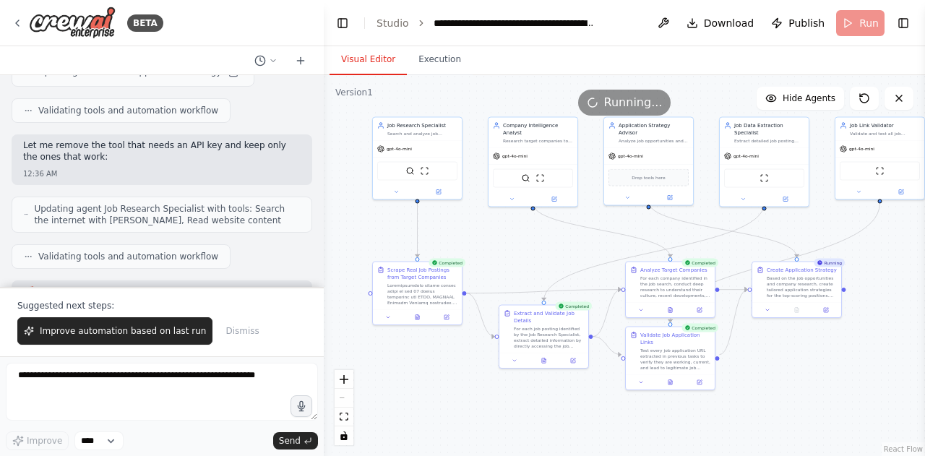
scroll to position [9320, 0]
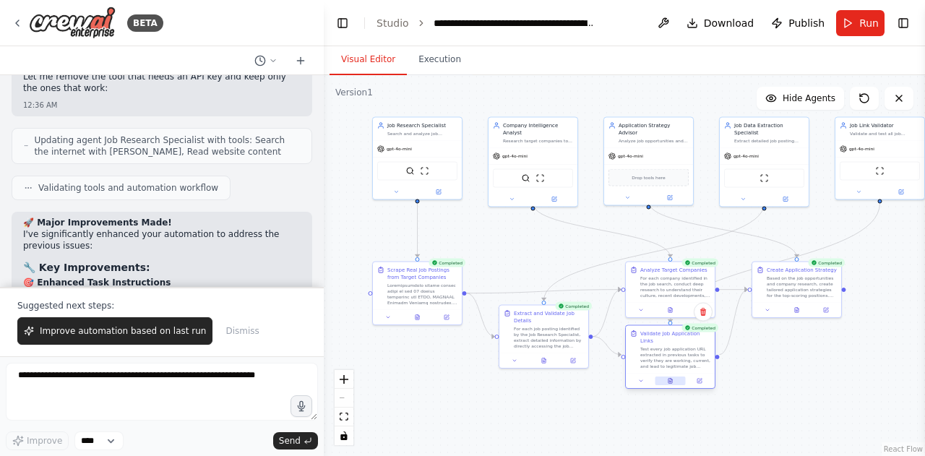
click at [668, 377] on button at bounding box center [670, 381] width 30 height 9
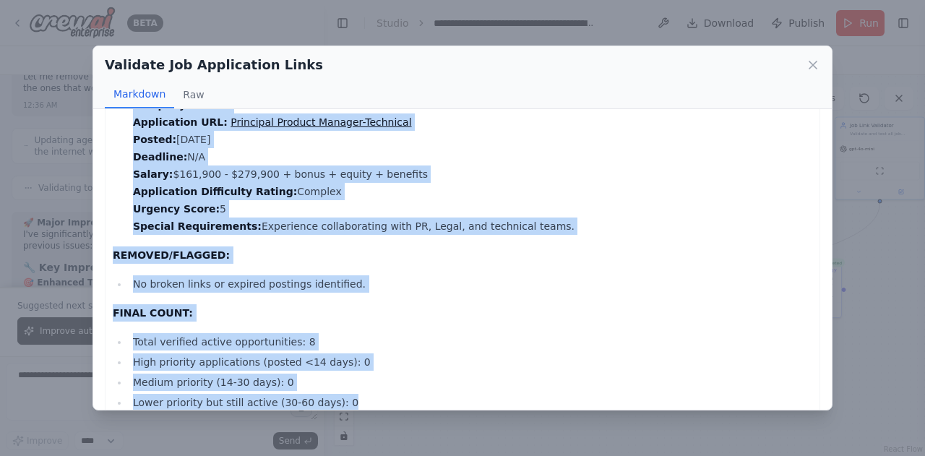
scroll to position [1275, 0]
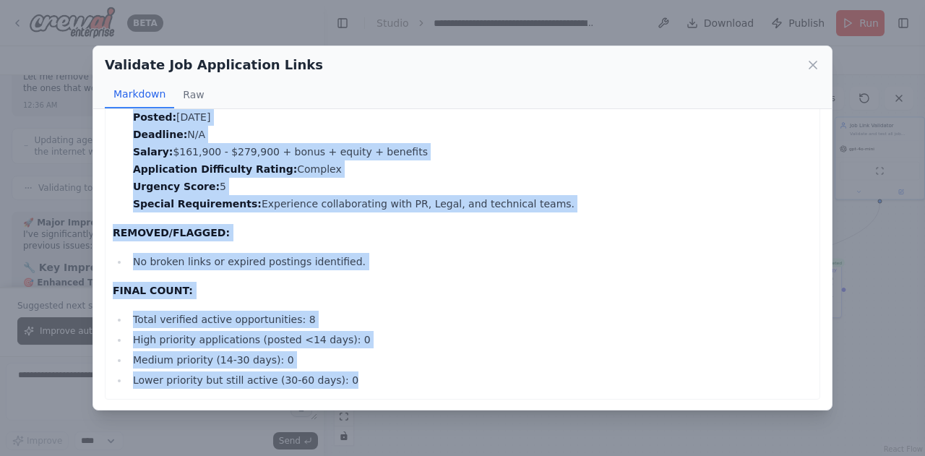
drag, startPoint x: 113, startPoint y: 134, endPoint x: 364, endPoint y: 424, distance: 383.8
click at [364, 424] on div "Validate Job Application Links Markdown Raw VERIFIED OPPORTUNITIES: Job Title: …" at bounding box center [462, 228] width 925 height 456
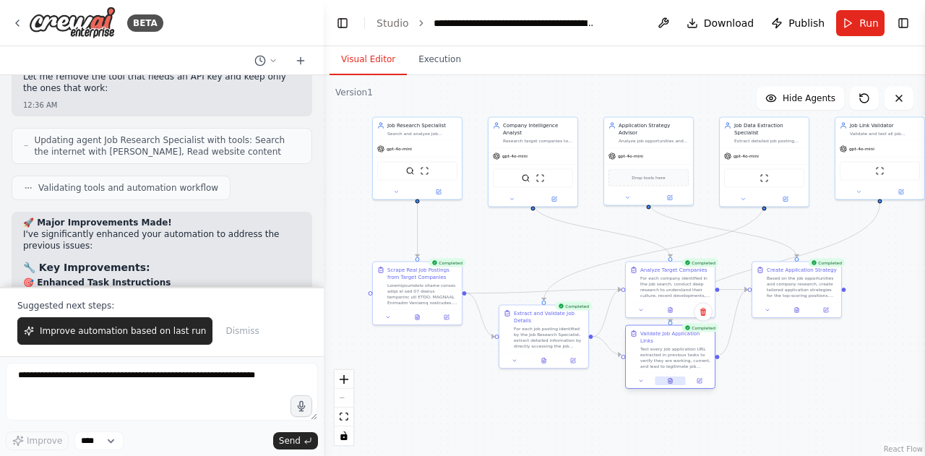
click at [674, 377] on button at bounding box center [670, 381] width 30 height 9
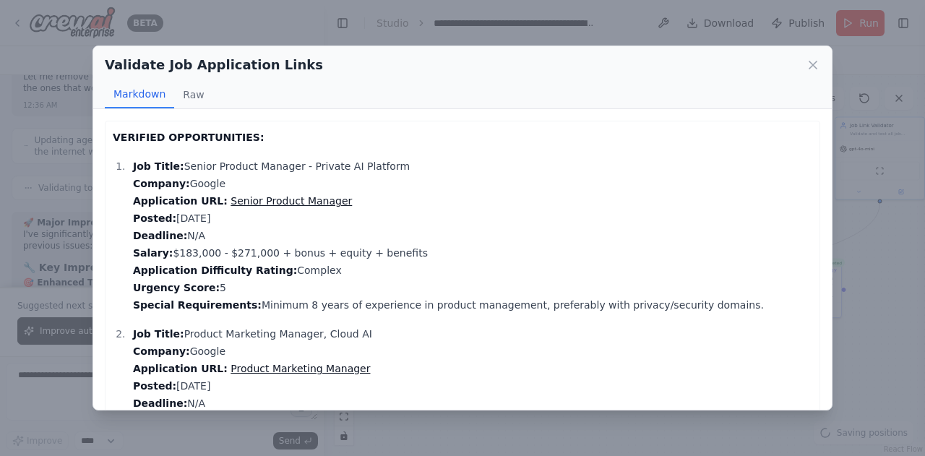
click at [533, 228] on p "Job Title: Senior Product Manager - Private AI Platform Company: Google Applica…" at bounding box center [472, 236] width 679 height 156
click at [343, 172] on p "Job Title: Senior Product Manager - Private AI Platform Company: Google Applica…" at bounding box center [472, 236] width 679 height 156
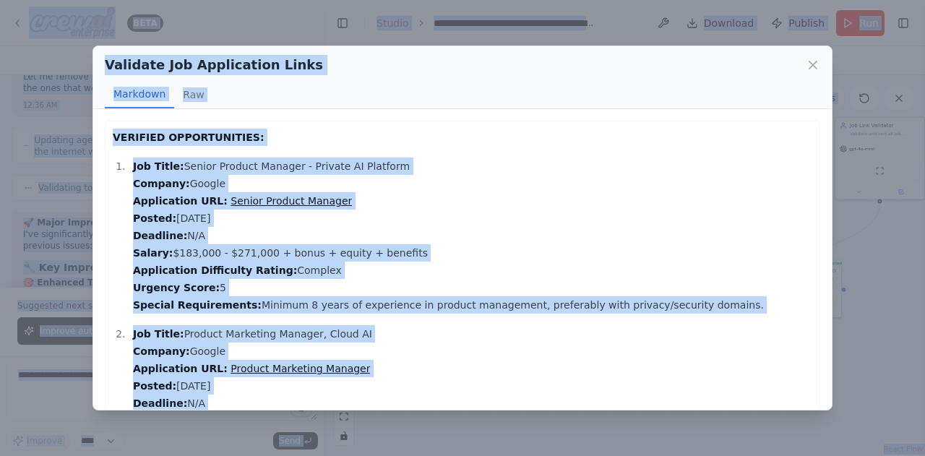
copy body "BETA You are an expert Job Search Agent with 10+ years of experience in talent …"
